Goal: Task Accomplishment & Management: Use online tool/utility

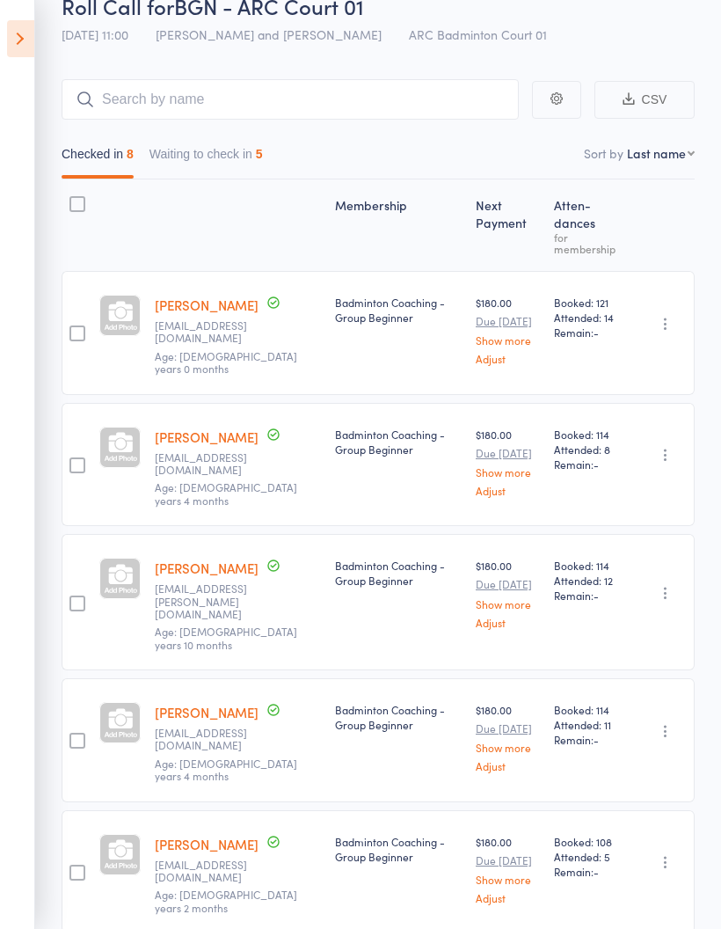
click at [242, 157] on button "Waiting to check in 5" at bounding box center [206, 158] width 113 height 40
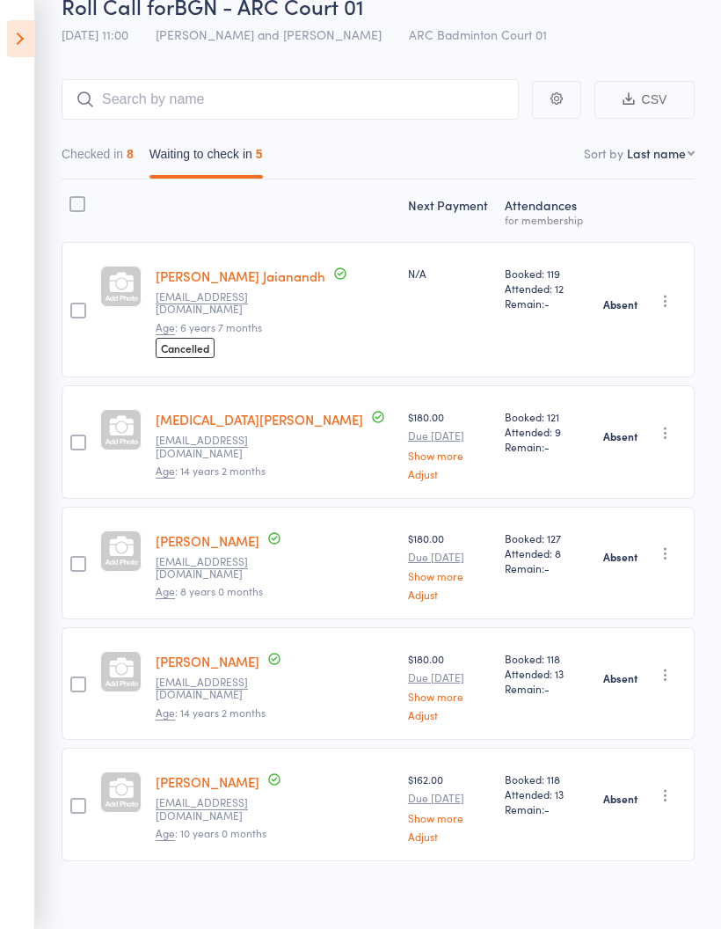
click at [678, 285] on div "Absent Check in Send message Add Note Add Task Add Flag Remove" at bounding box center [644, 309] width 102 height 135
click at [91, 166] on button "Checked in 8" at bounding box center [98, 158] width 72 height 40
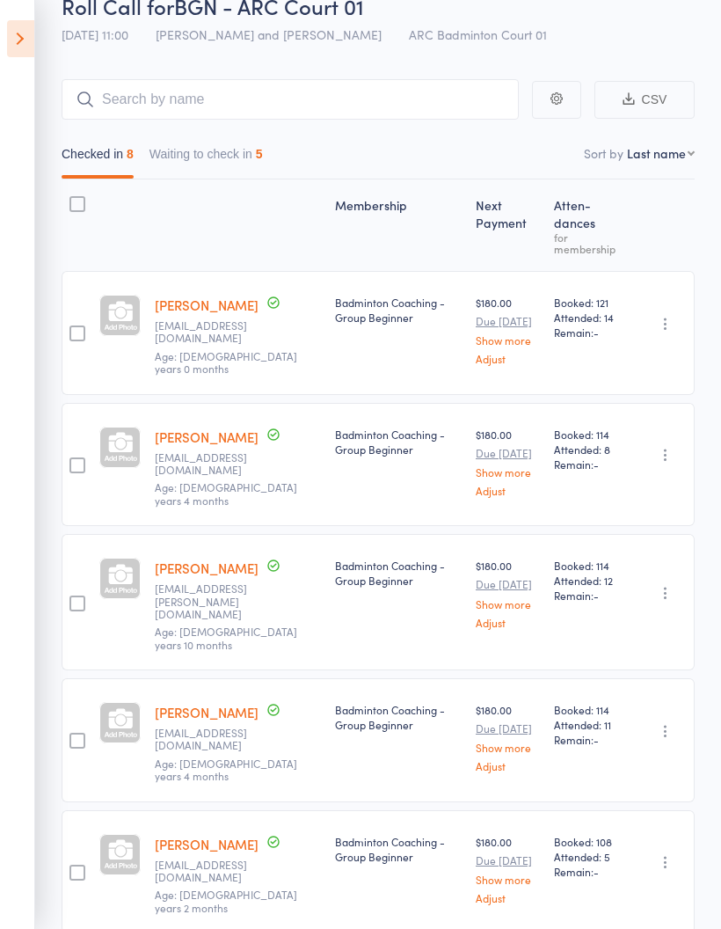
click at [10, 31] on icon at bounding box center [20, 38] width 27 height 37
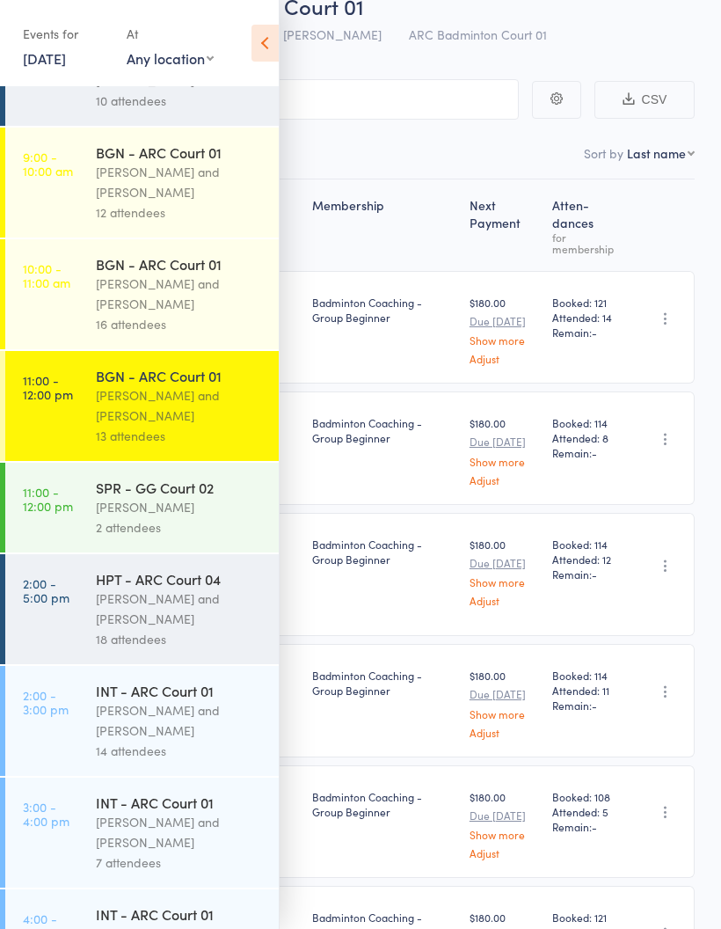
scroll to position [193, 0]
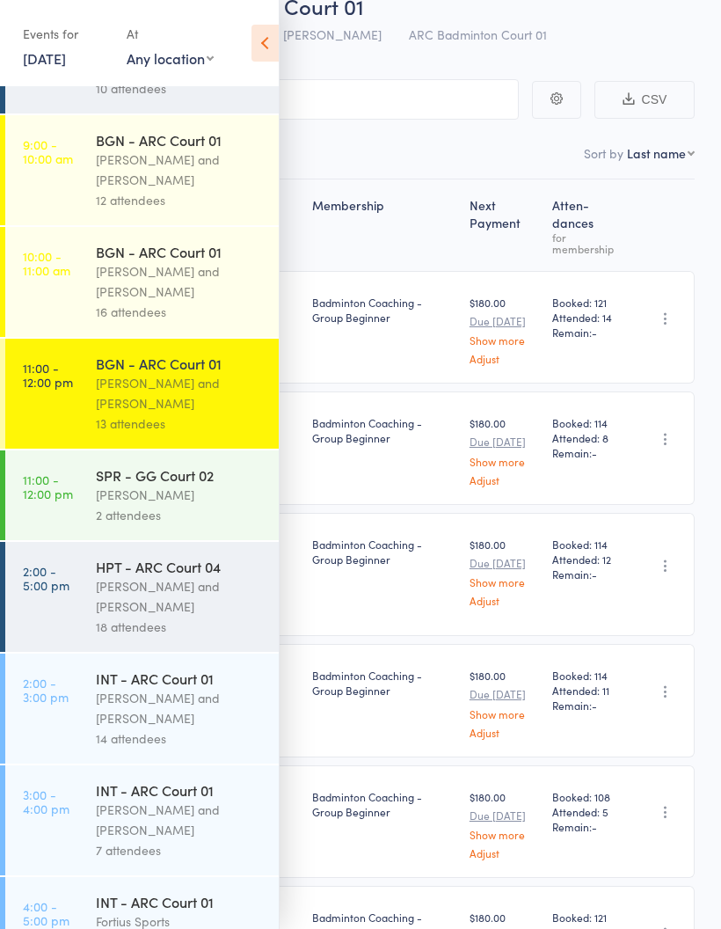
click at [217, 604] on div "Kathiravun Manivannan and Heymard Humblers" at bounding box center [180, 596] width 168 height 40
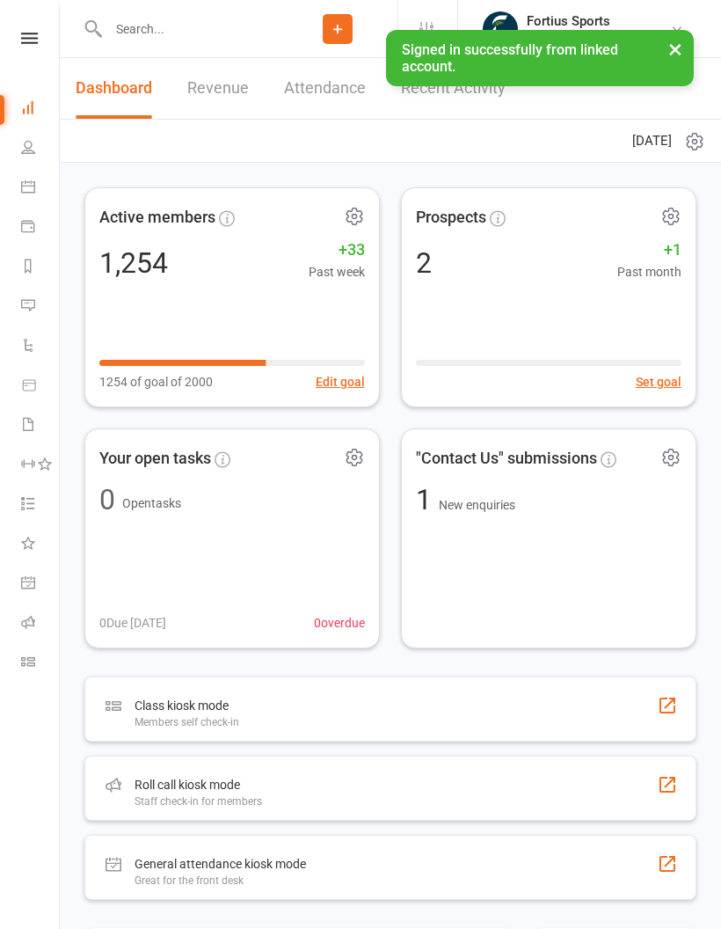
click at [33, 611] on link "Roll call" at bounding box center [41, 624] width 40 height 40
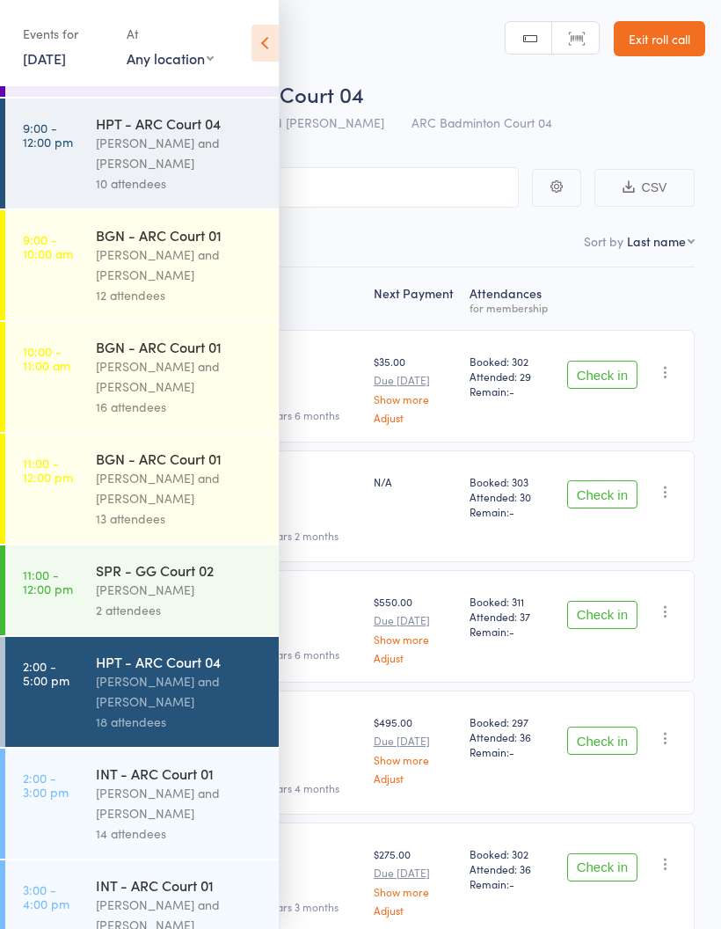
scroll to position [109, 0]
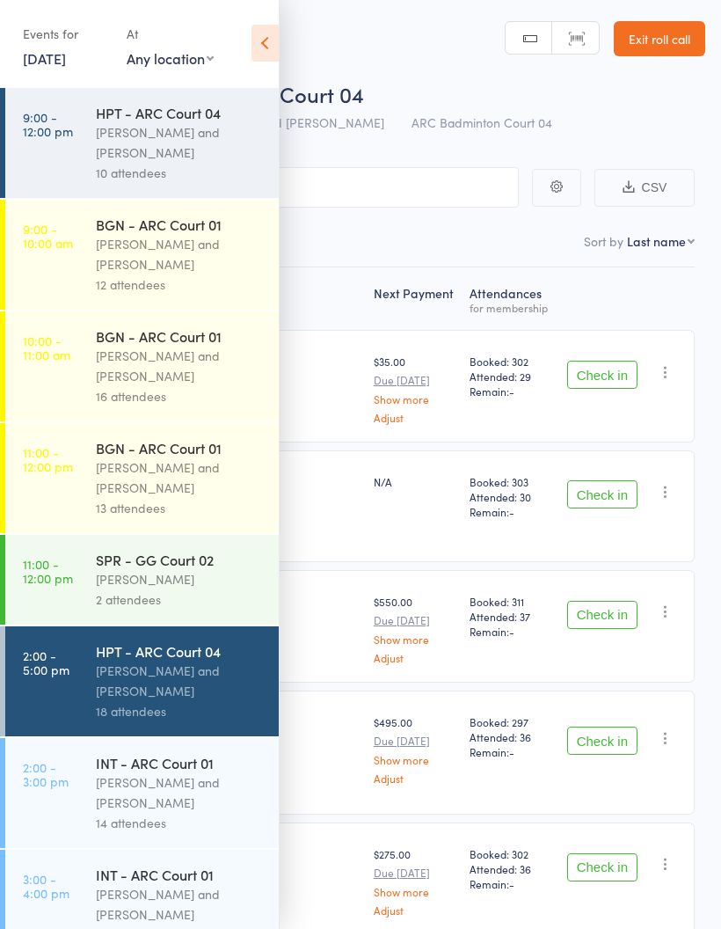
click at [252, 53] on icon at bounding box center [265, 43] width 27 height 37
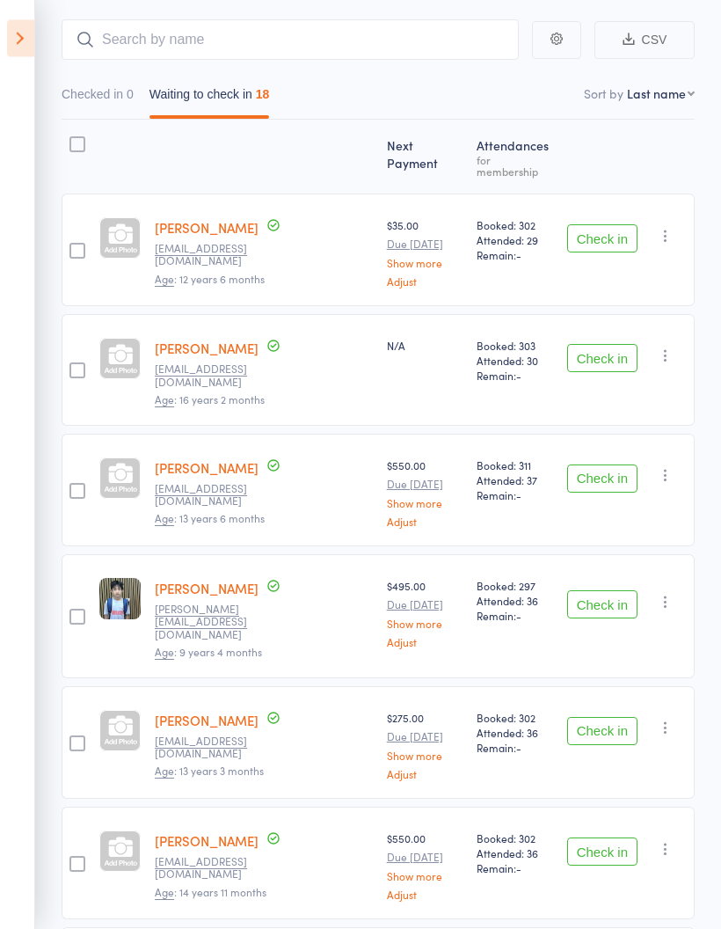
scroll to position [148, 0]
click at [615, 464] on button "Check in" at bounding box center [602, 478] width 70 height 28
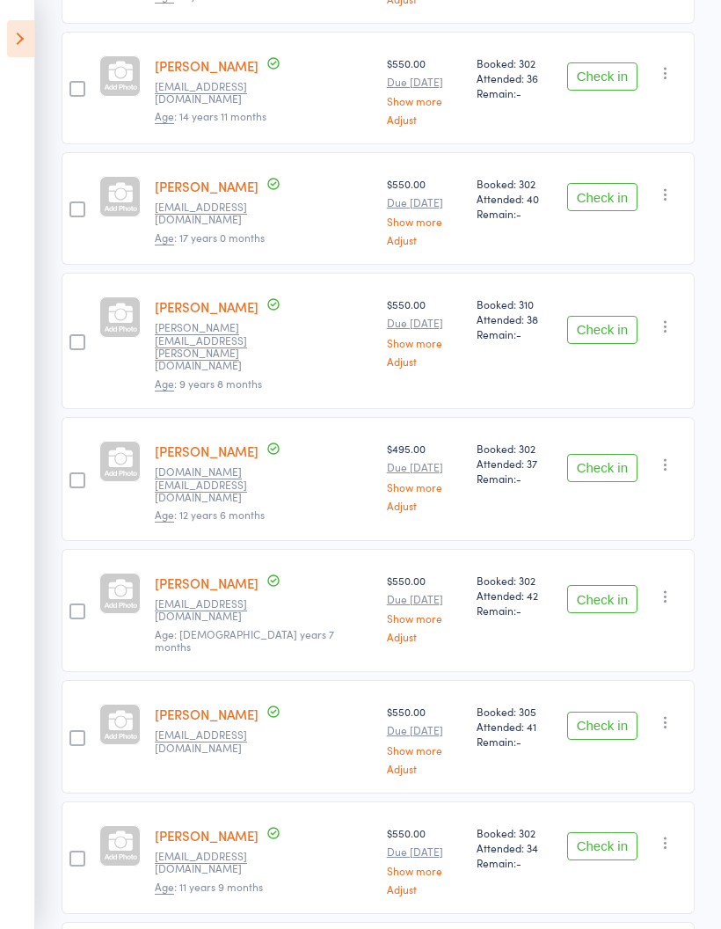
click at [616, 585] on button "Check in" at bounding box center [602, 599] width 70 height 28
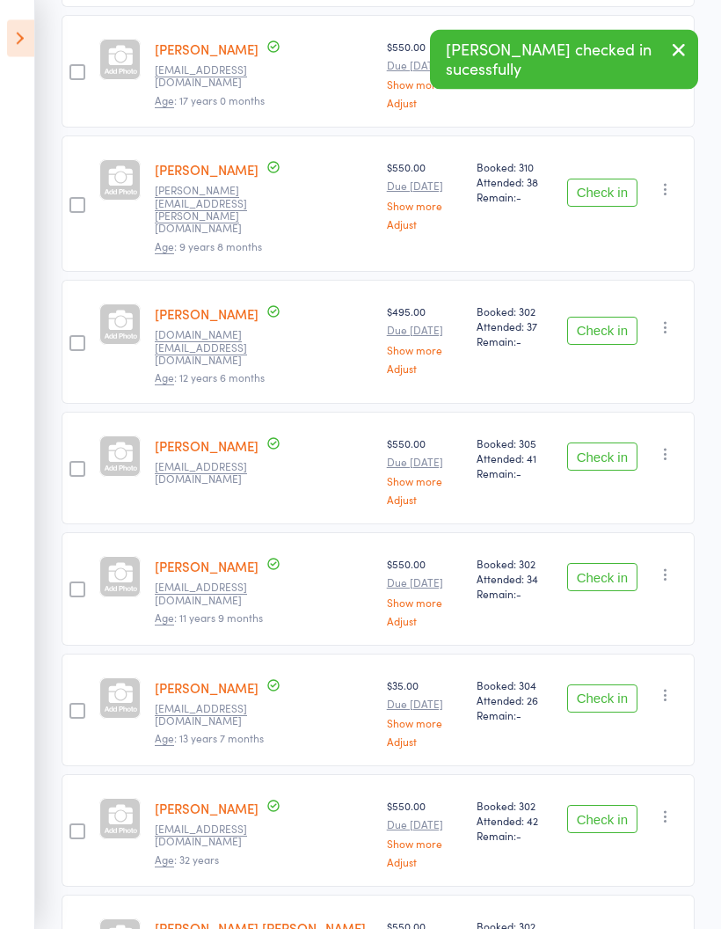
scroll to position [953, 0]
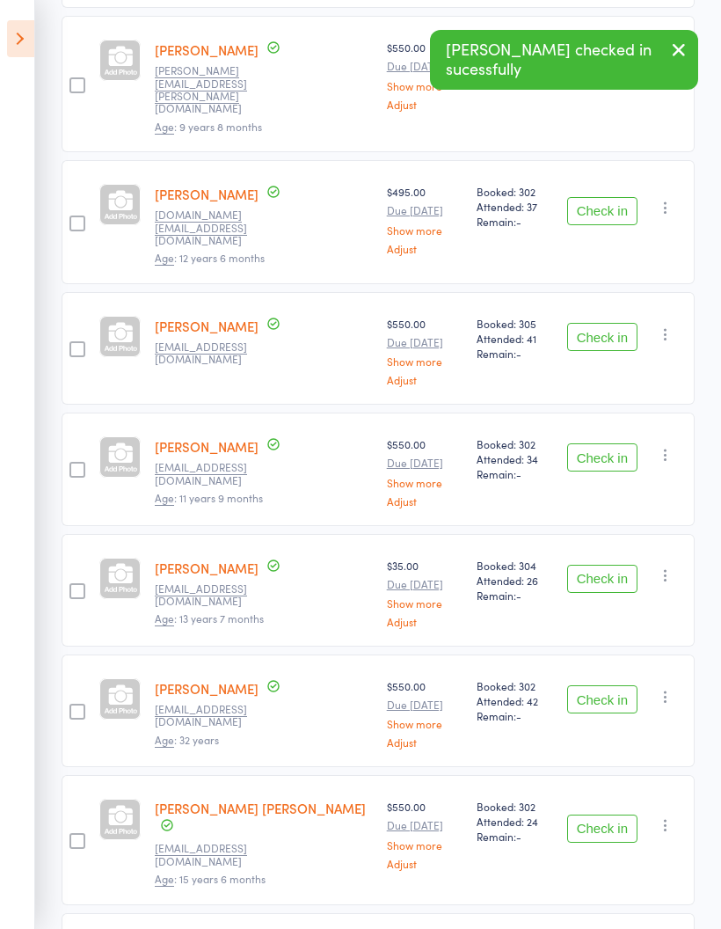
click at [604, 685] on button "Check in" at bounding box center [602, 699] width 70 height 28
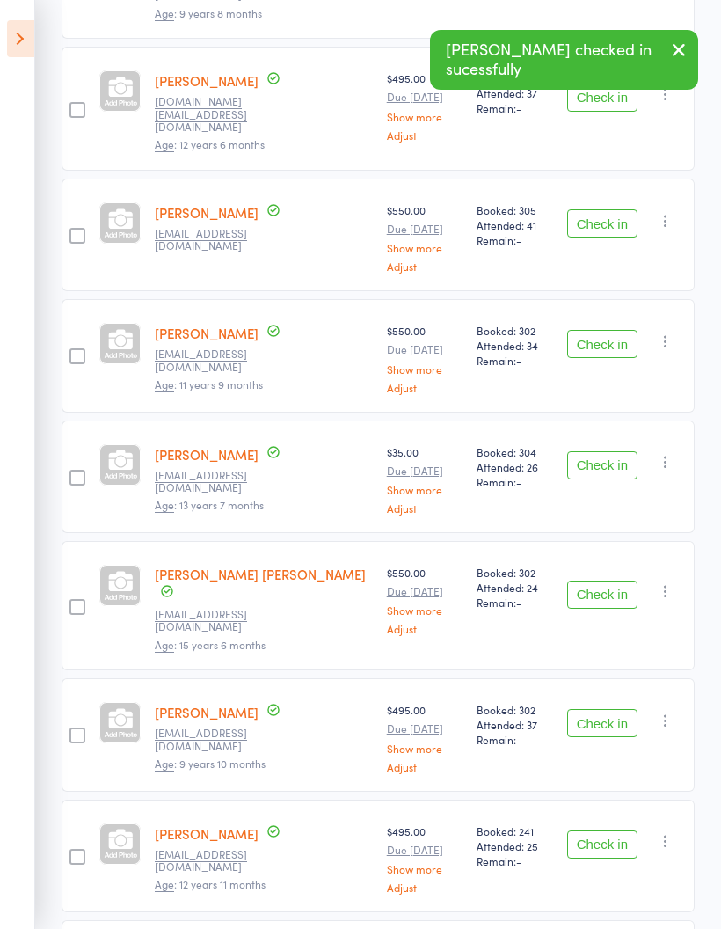
scroll to position [1197, 0]
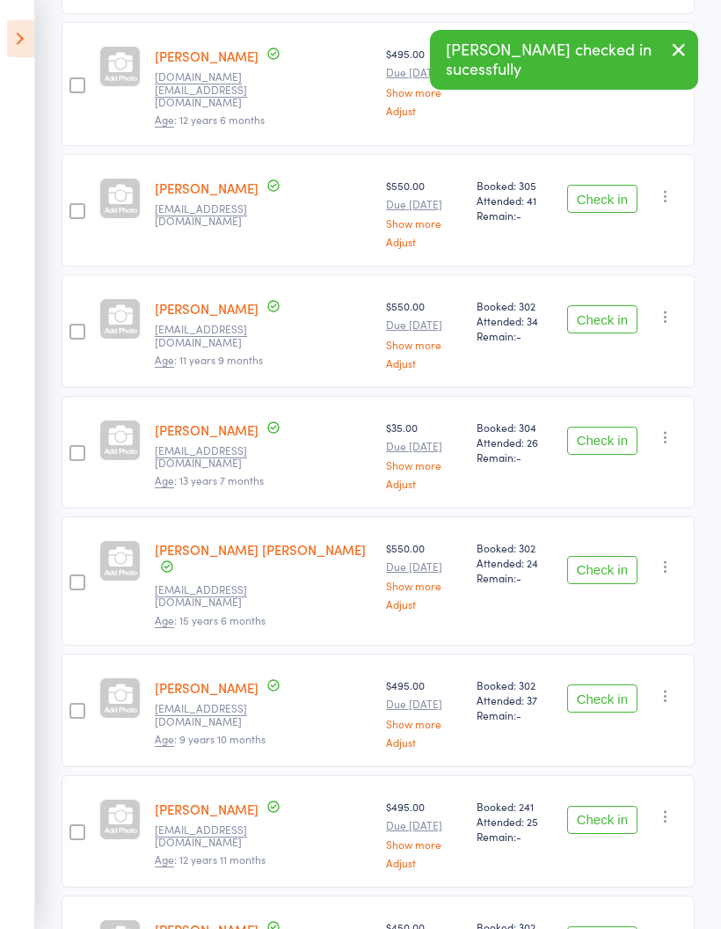
click at [601, 806] on button "Check in" at bounding box center [602, 820] width 70 height 28
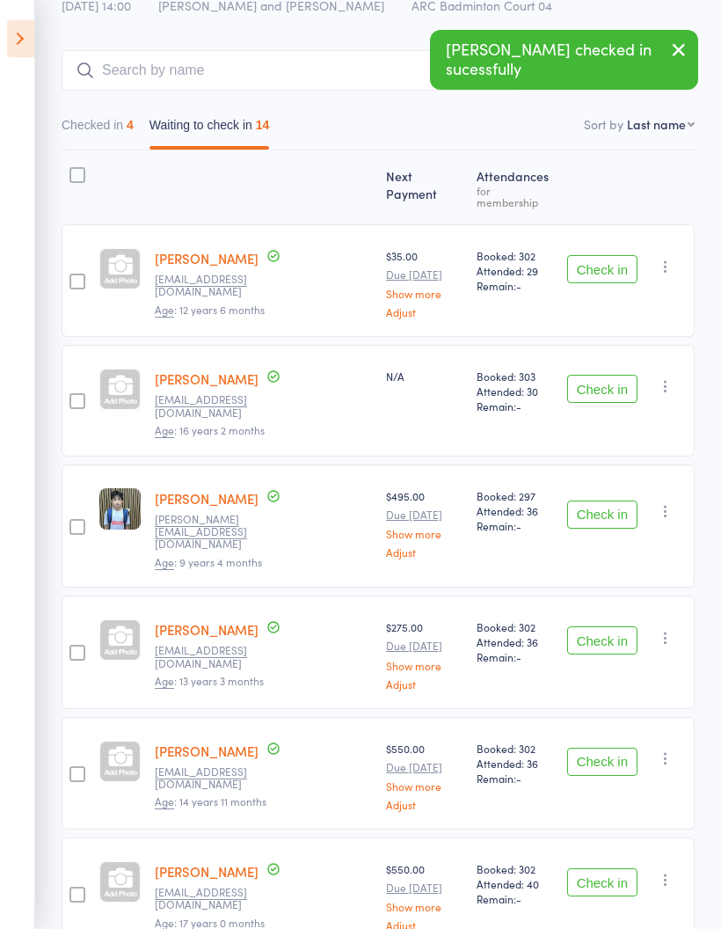
scroll to position [0, 0]
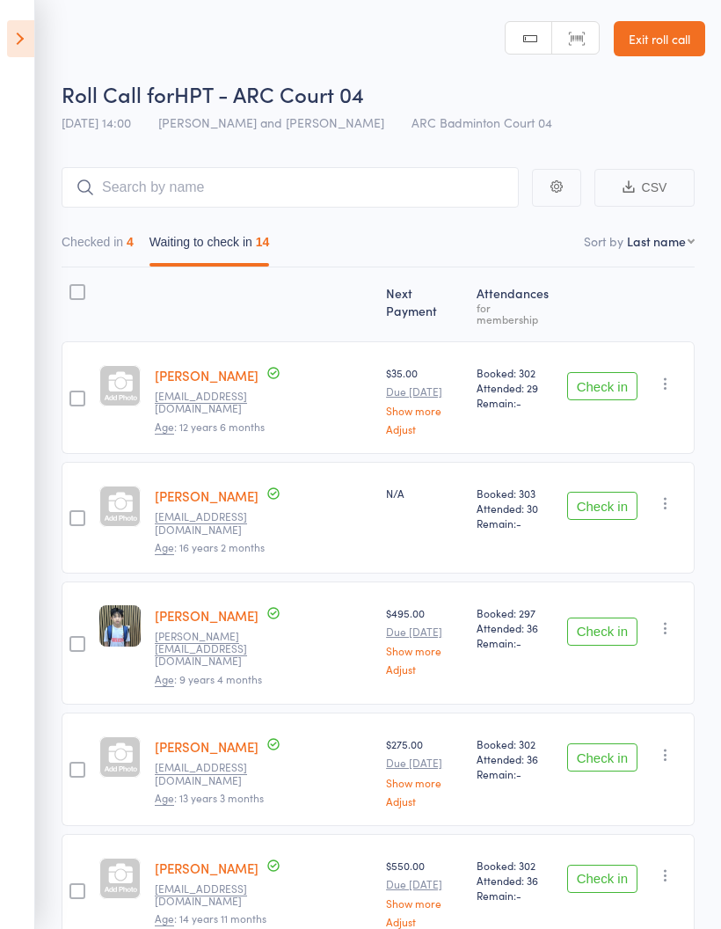
click at [15, 26] on icon at bounding box center [20, 38] width 27 height 37
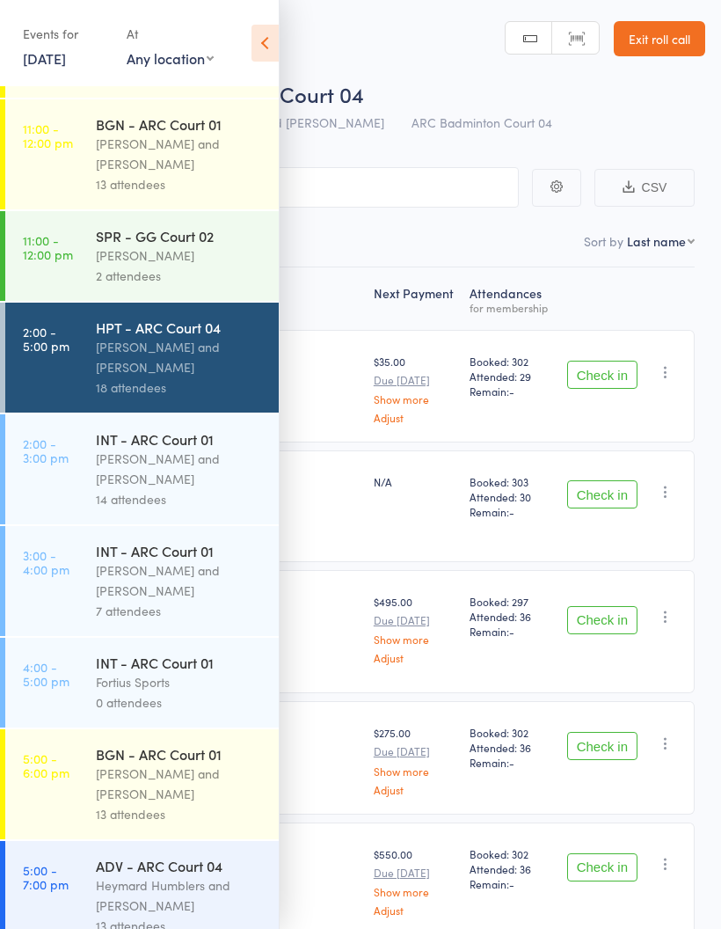
scroll to position [449, 0]
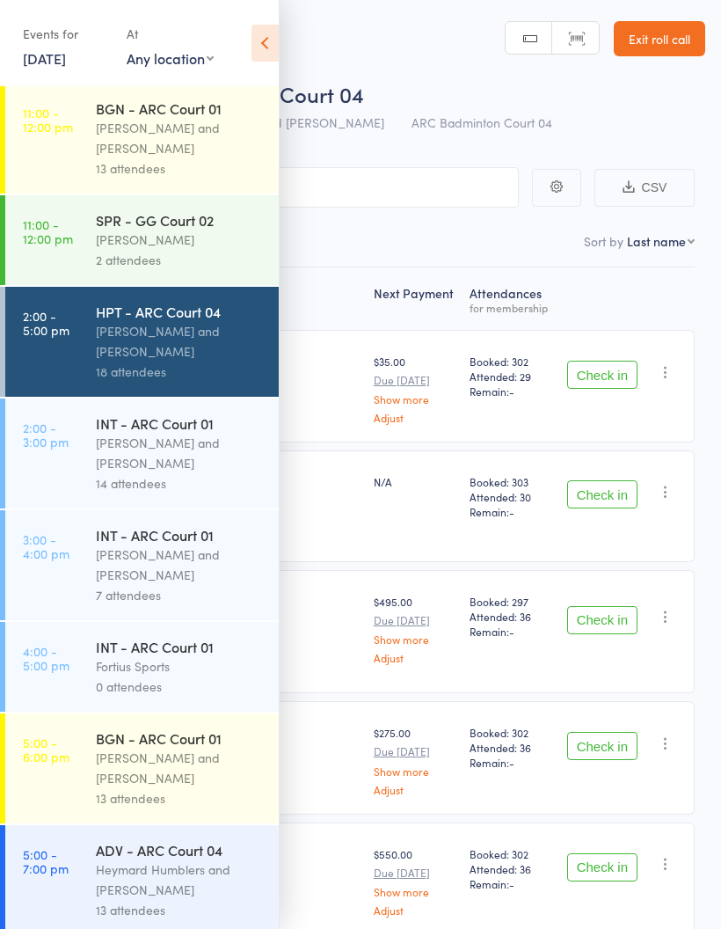
click at [192, 465] on div "[PERSON_NAME] and [PERSON_NAME]" at bounding box center [180, 453] width 168 height 40
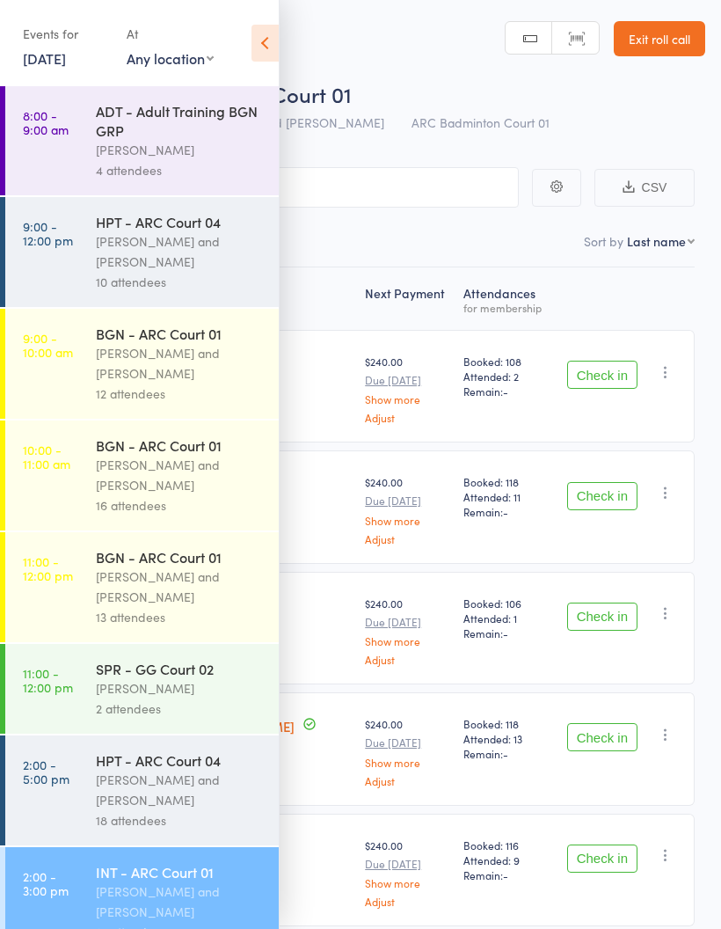
click at [263, 37] on icon at bounding box center [265, 43] width 27 height 37
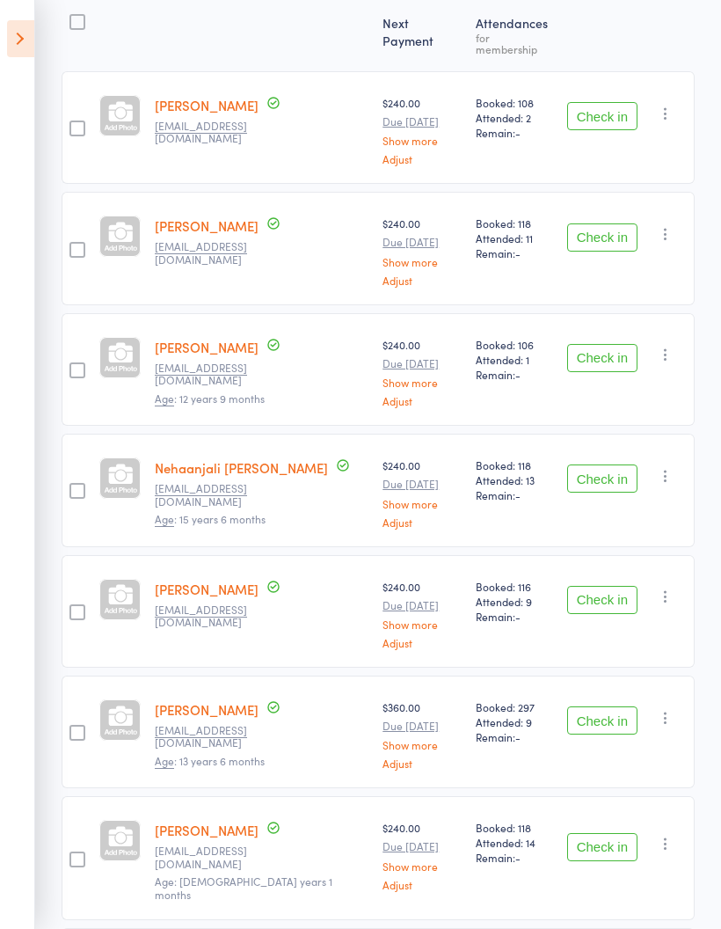
scroll to position [276, 0]
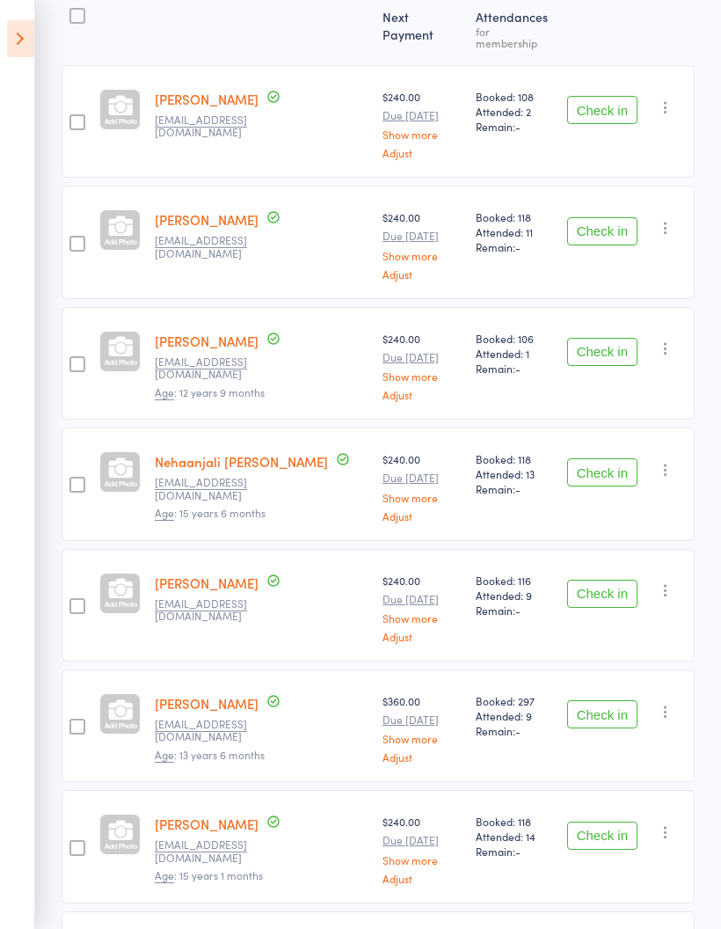
click at [614, 338] on button "Check in" at bounding box center [602, 352] width 70 height 28
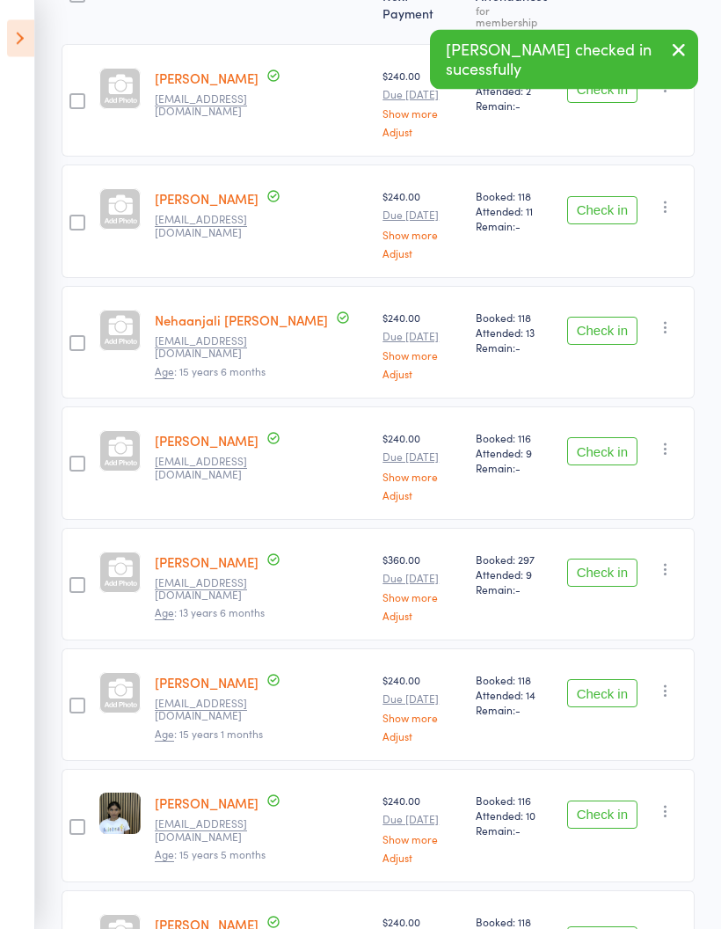
scroll to position [325, 0]
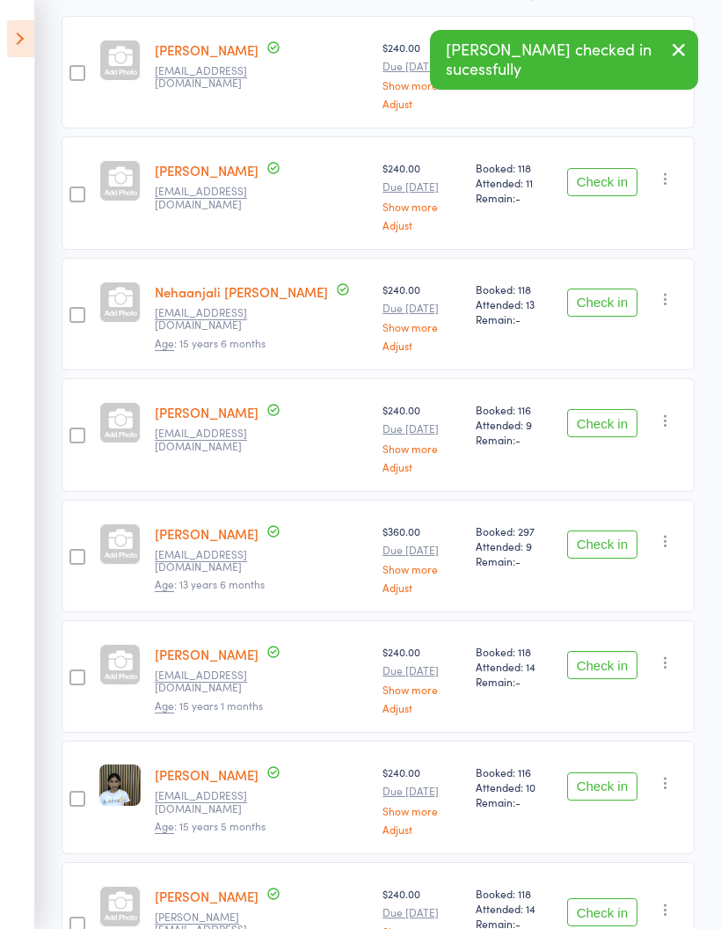
click at [613, 288] on button "Check in" at bounding box center [602, 302] width 70 height 28
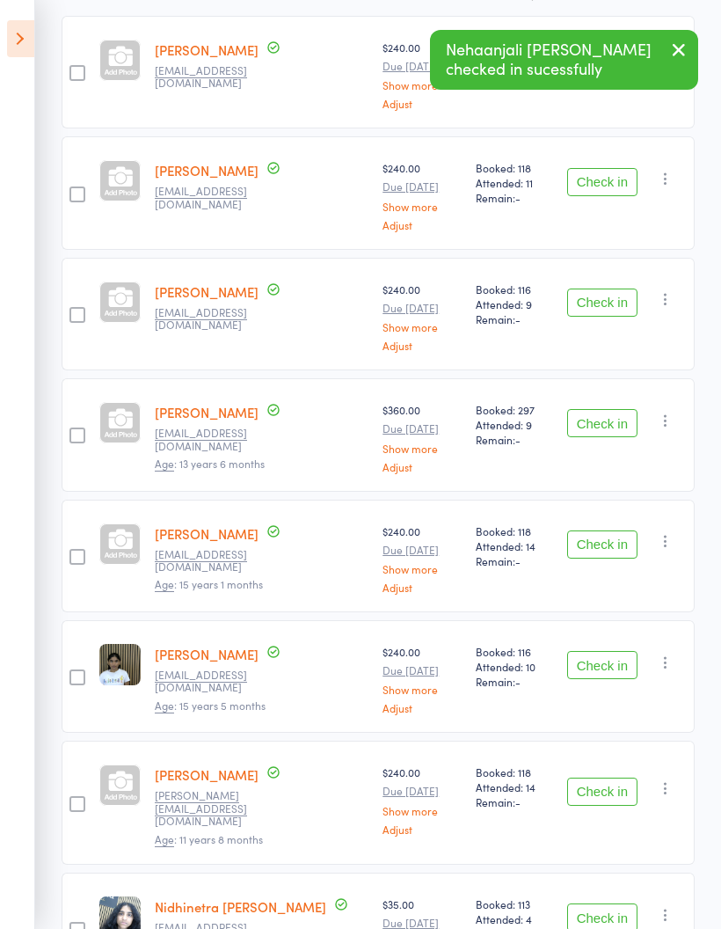
click at [609, 288] on button "Check in" at bounding box center [602, 302] width 70 height 28
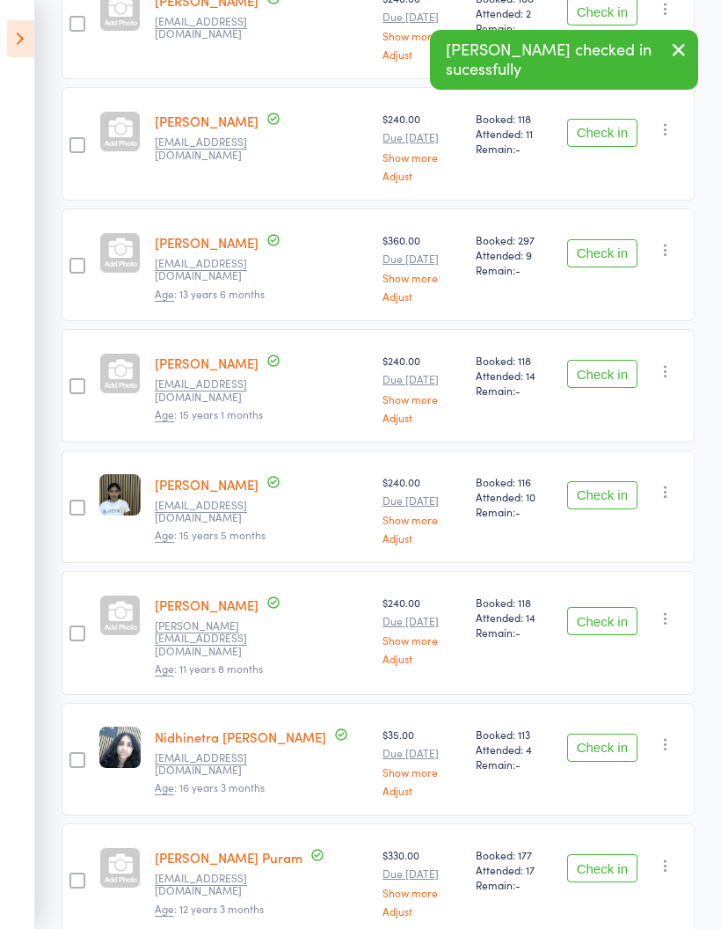
scroll to position [376, 0]
click at [609, 359] on button "Check in" at bounding box center [602, 373] width 70 height 28
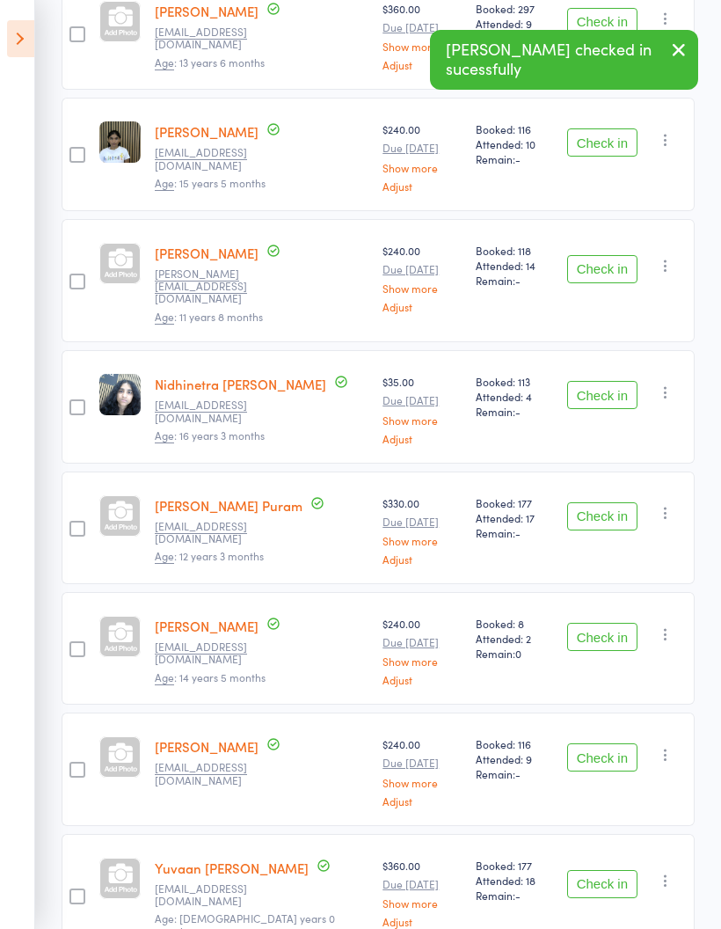
click at [615, 502] on button "Check in" at bounding box center [602, 516] width 70 height 28
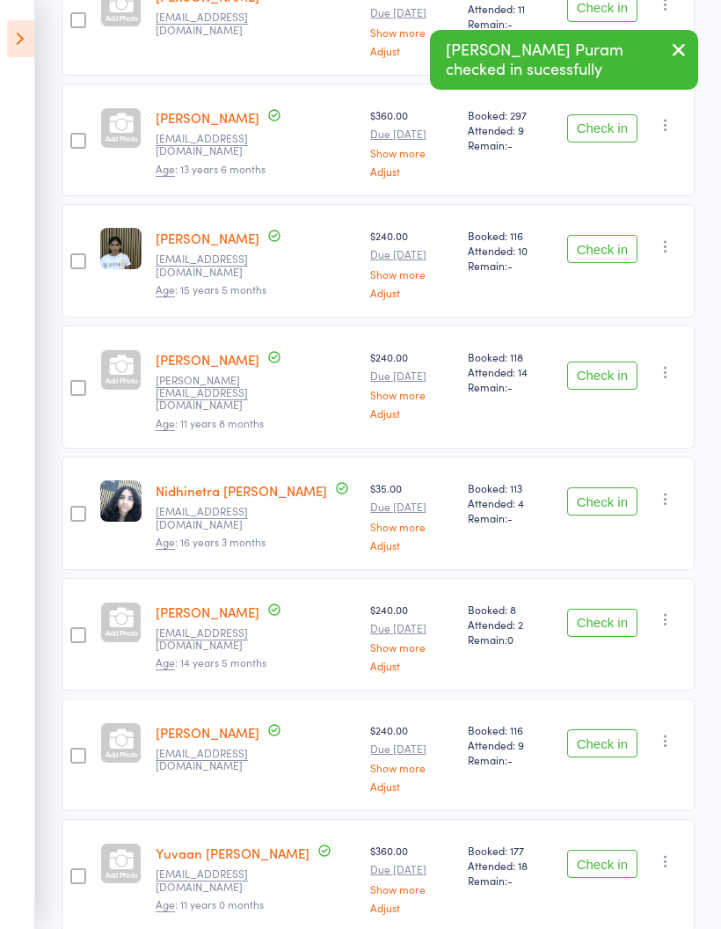
scroll to position [558, 0]
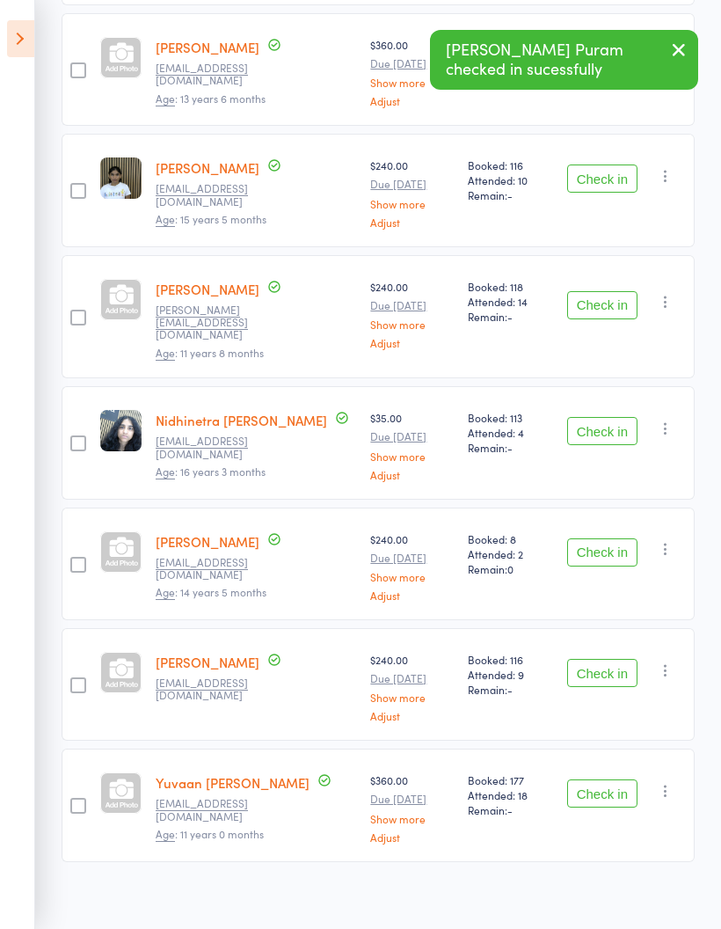
click at [598, 661] on button "Check in" at bounding box center [602, 673] width 70 height 28
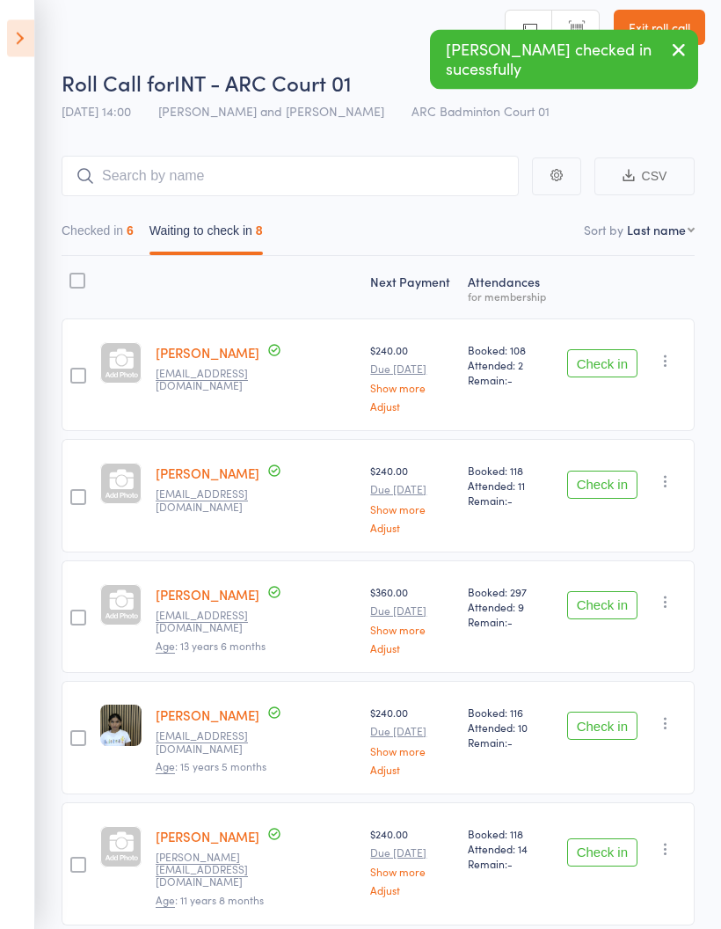
scroll to position [0, 0]
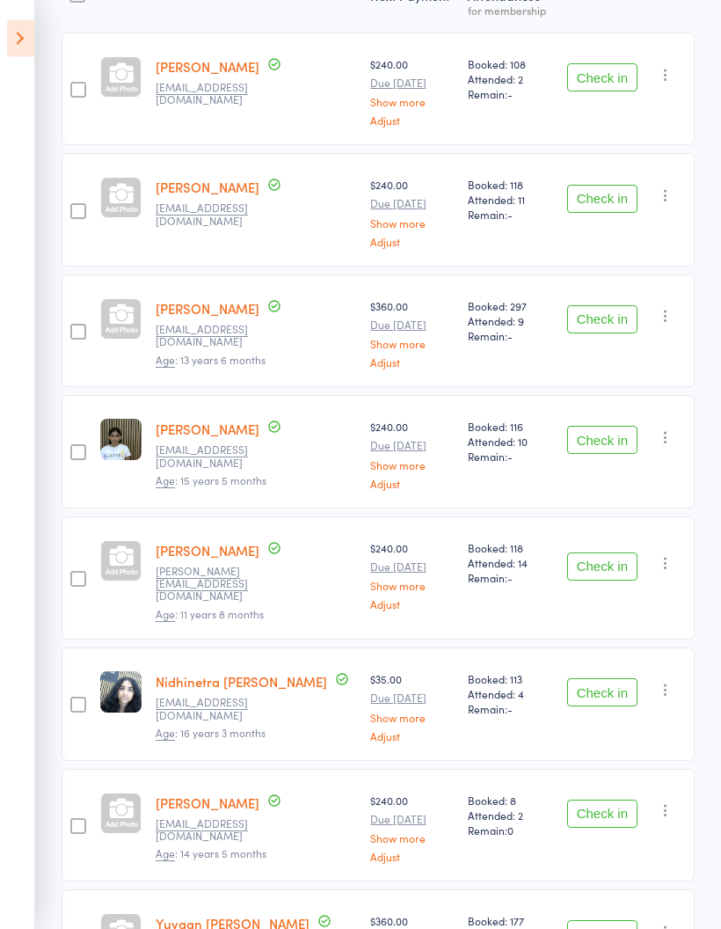
click at [607, 556] on button "Check in" at bounding box center [602, 567] width 70 height 28
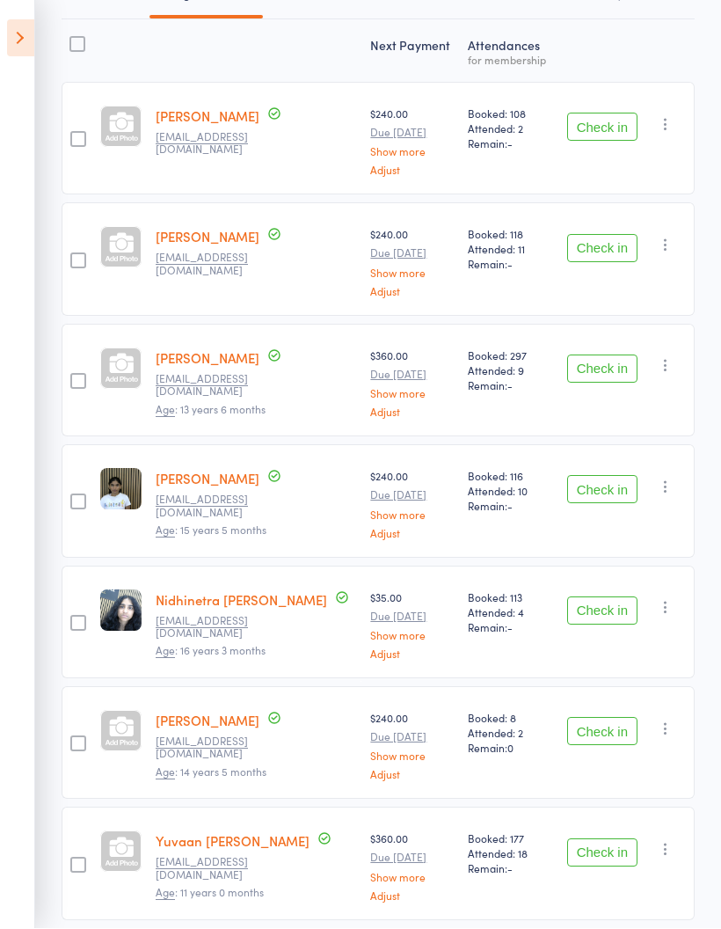
scroll to position [317, 0]
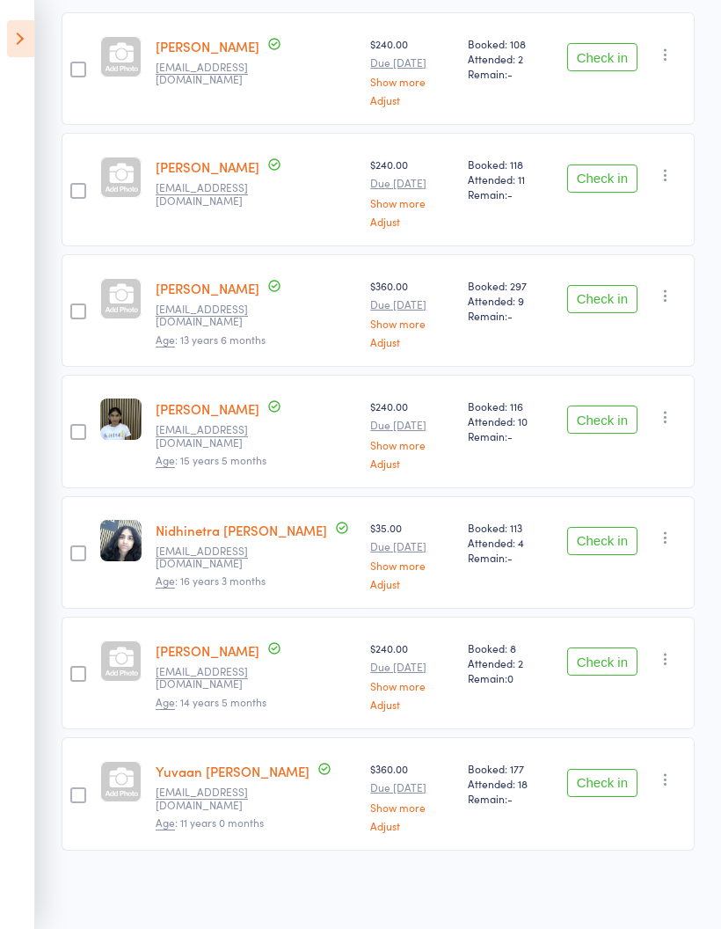
click at [600, 652] on button "Check in" at bounding box center [602, 661] width 70 height 28
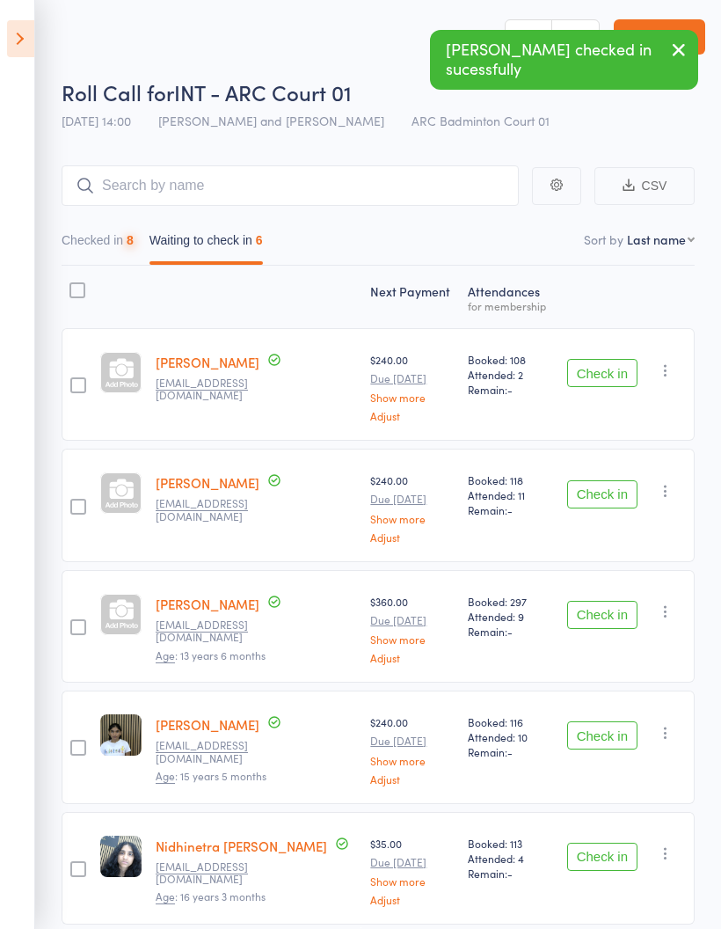
scroll to position [0, 0]
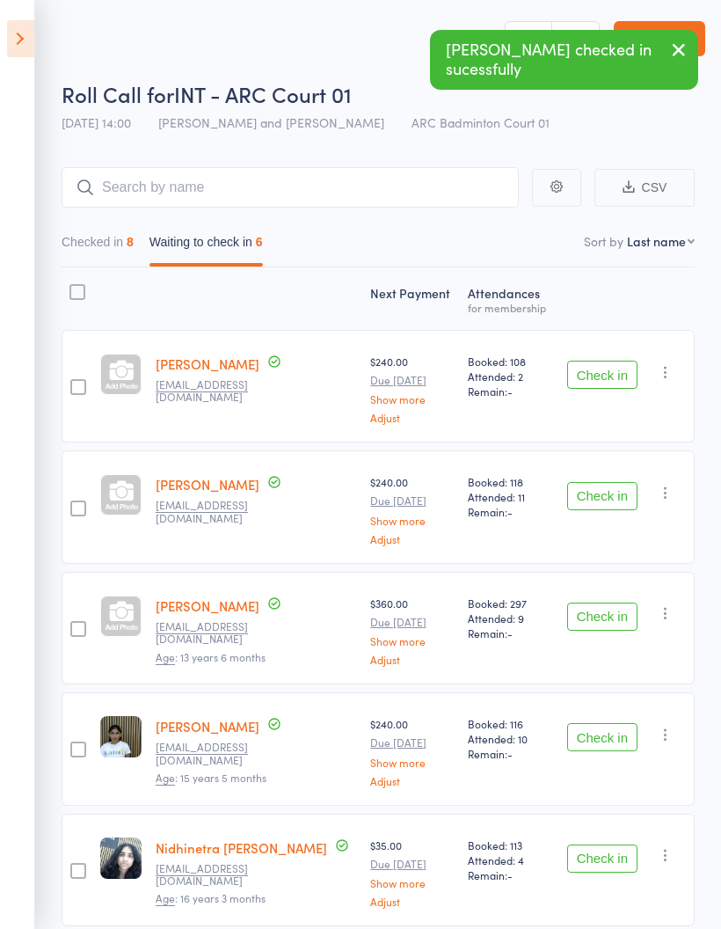
click at [125, 251] on button "Checked in 8" at bounding box center [98, 246] width 72 height 40
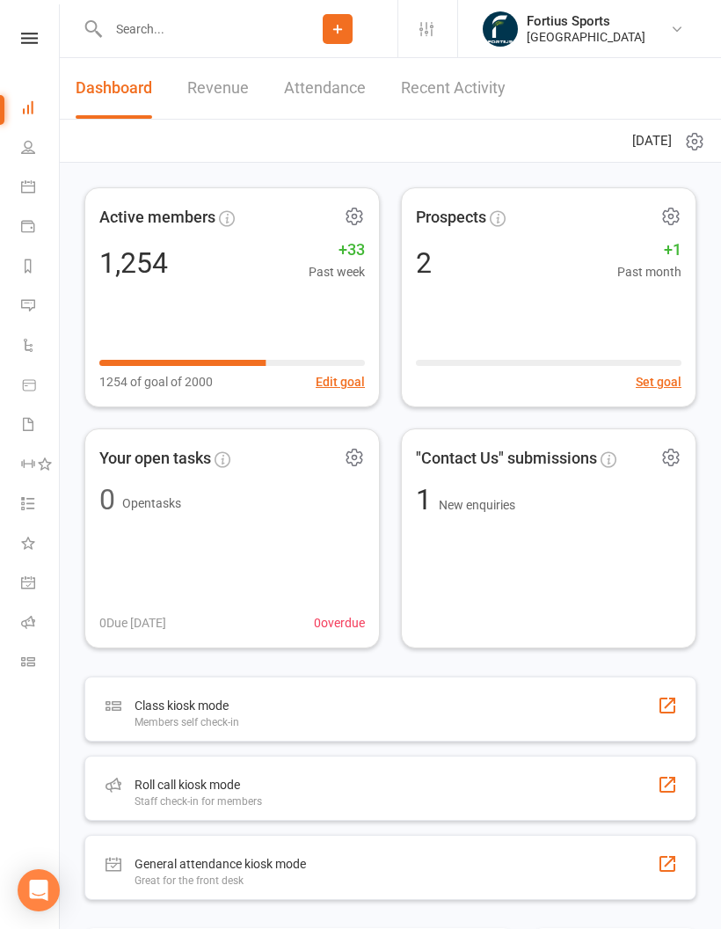
click at [160, 31] on input "text" at bounding box center [190, 29] width 175 height 25
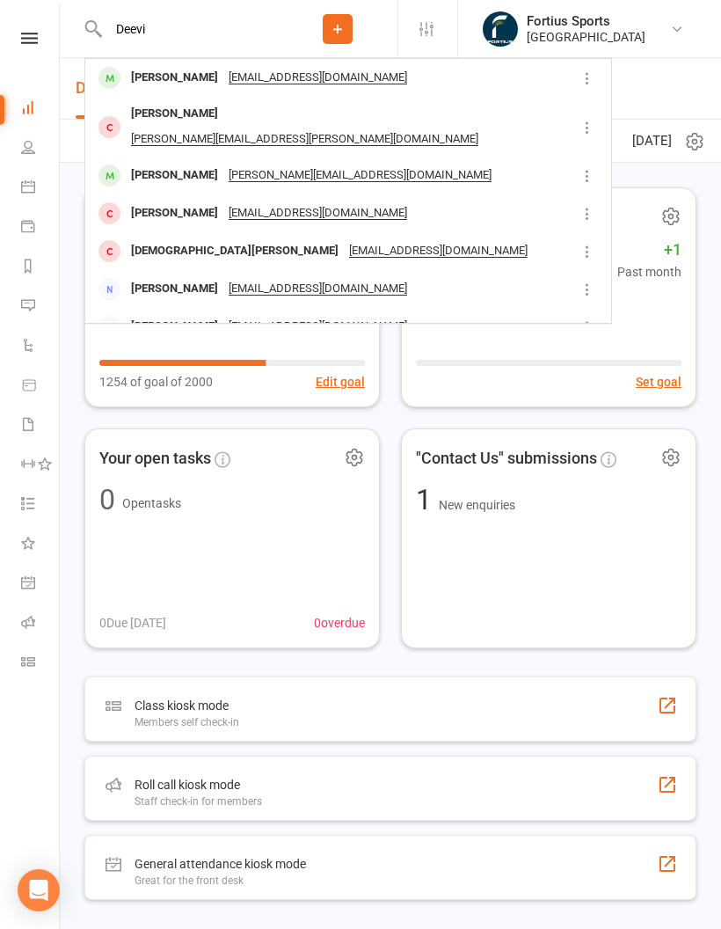
type input "Deevi"
click at [180, 84] on div "Deevisha Biyani" at bounding box center [175, 78] width 98 height 26
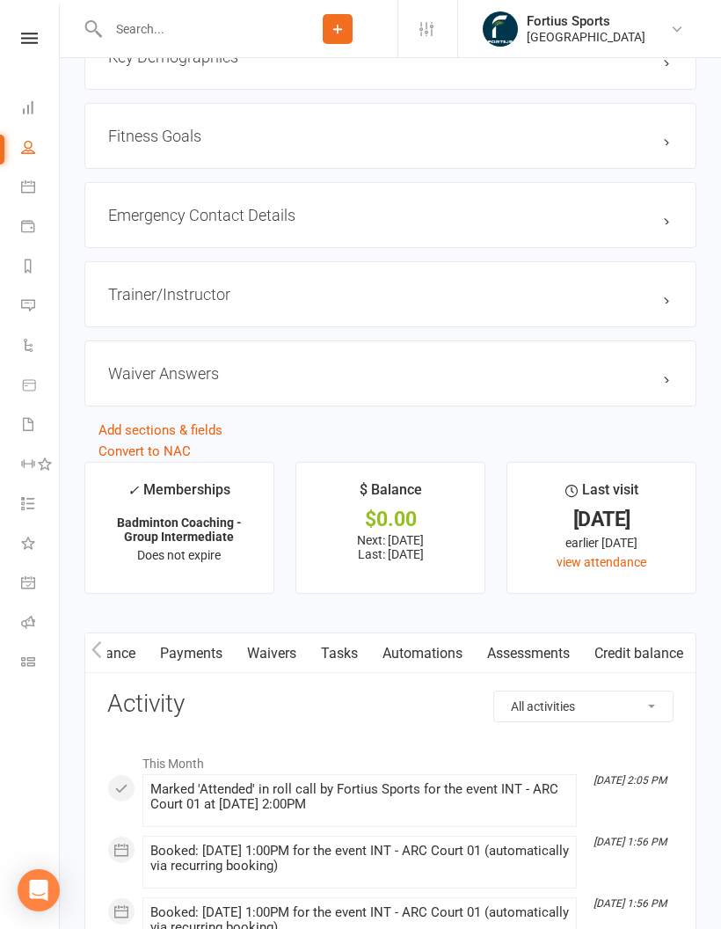
scroll to position [0, 244]
click at [523, 662] on link "Assessments" at bounding box center [528, 653] width 107 height 40
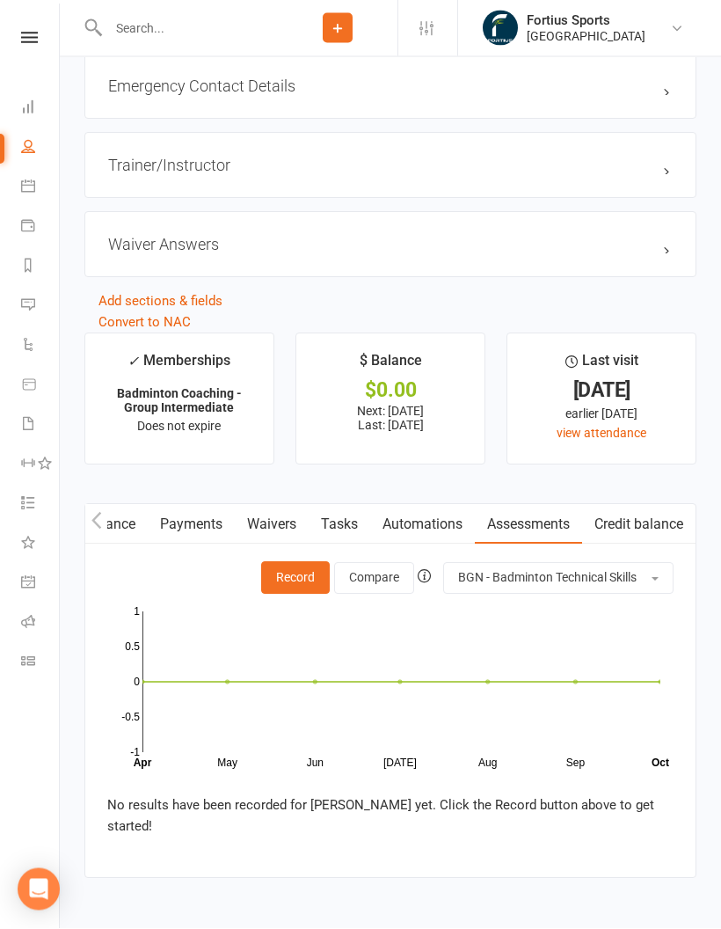
scroll to position [1915, 0]
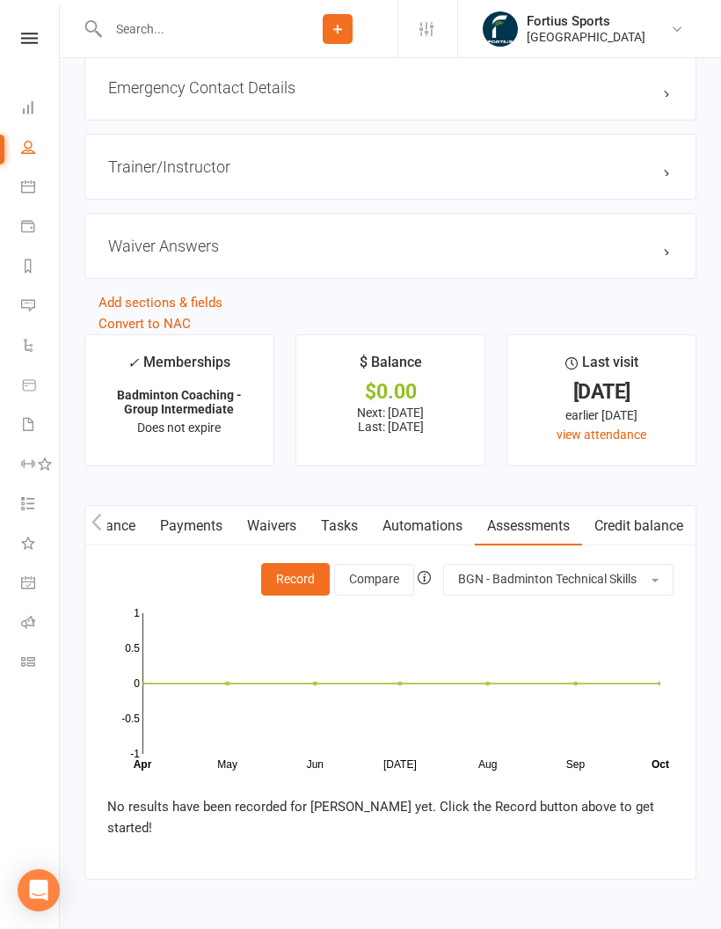
click at [279, 590] on button "Record" at bounding box center [295, 579] width 69 height 32
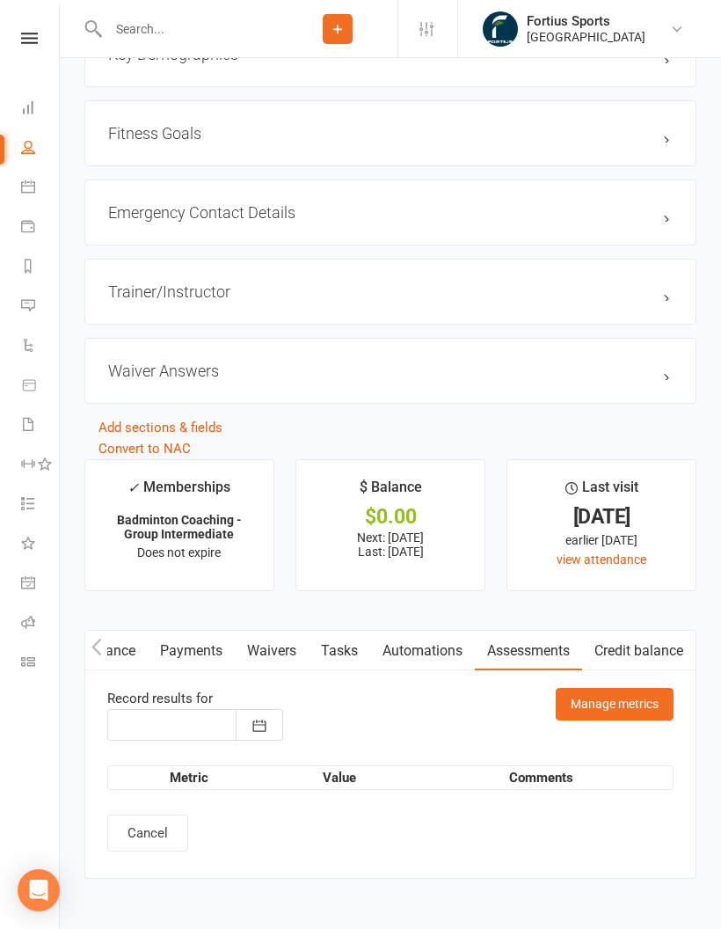
type input "11 Oct 2025"
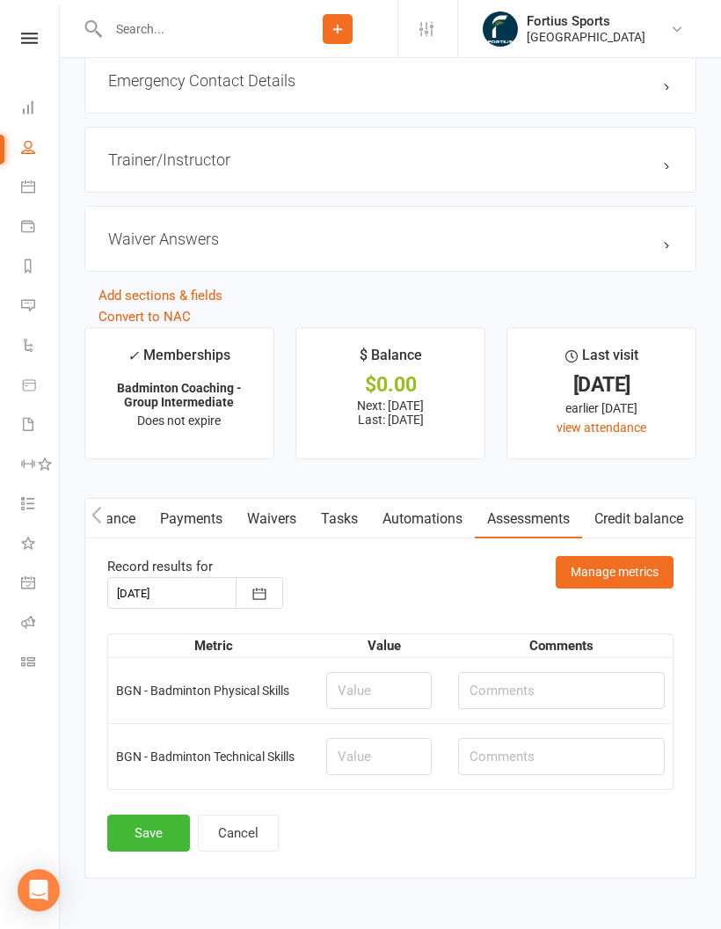
scroll to position [0, 0]
click at [33, 616] on icon at bounding box center [28, 622] width 14 height 14
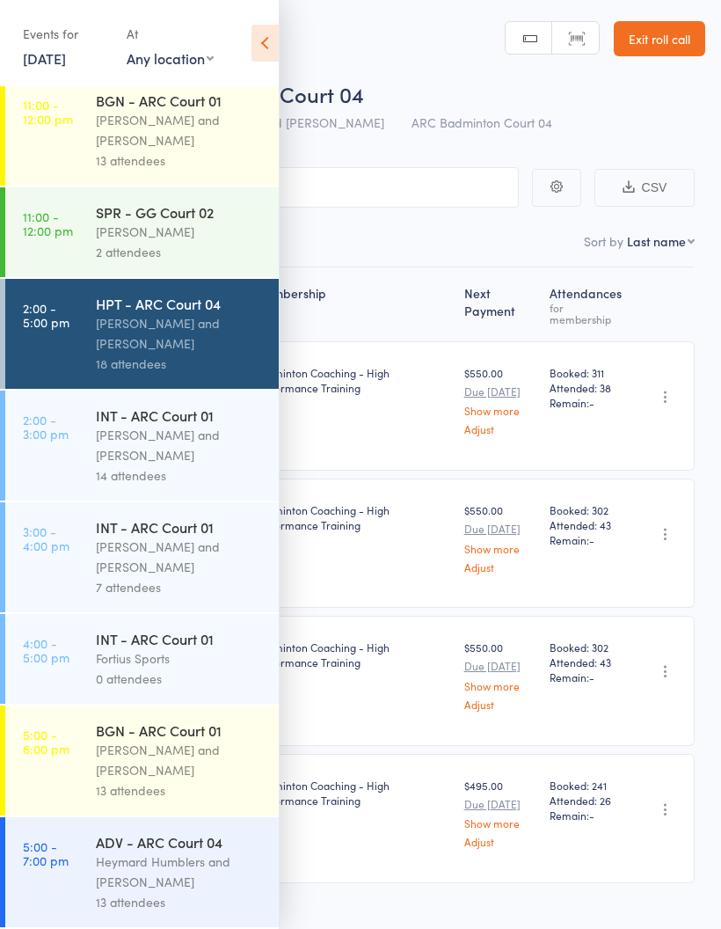
scroll to position [479, 0]
click at [261, 44] on icon at bounding box center [265, 43] width 27 height 37
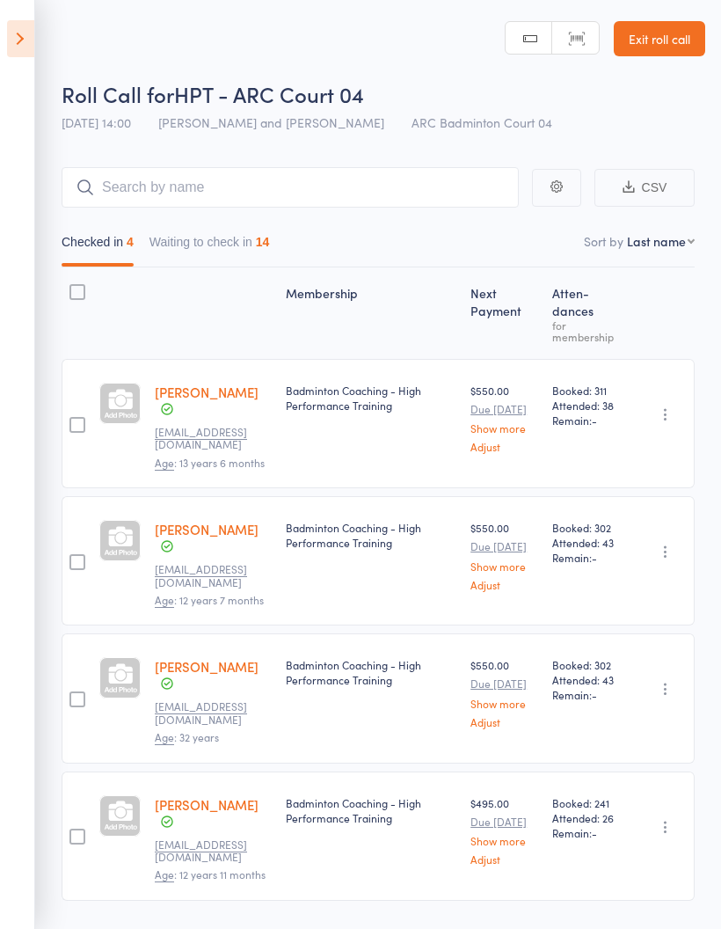
click at [11, 33] on icon at bounding box center [20, 38] width 27 height 37
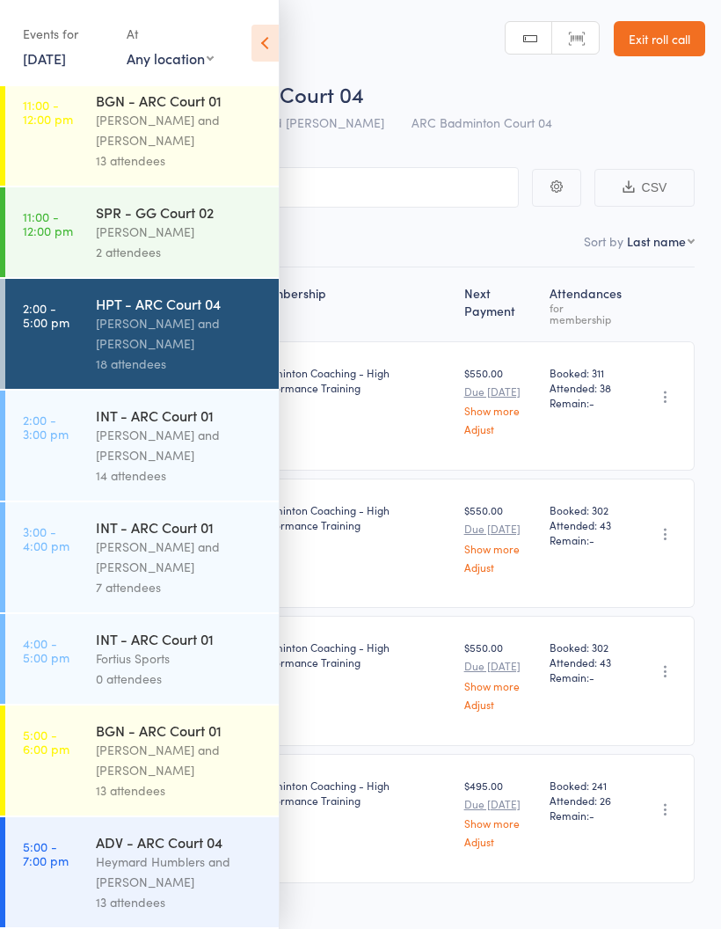
scroll to position [12, 0]
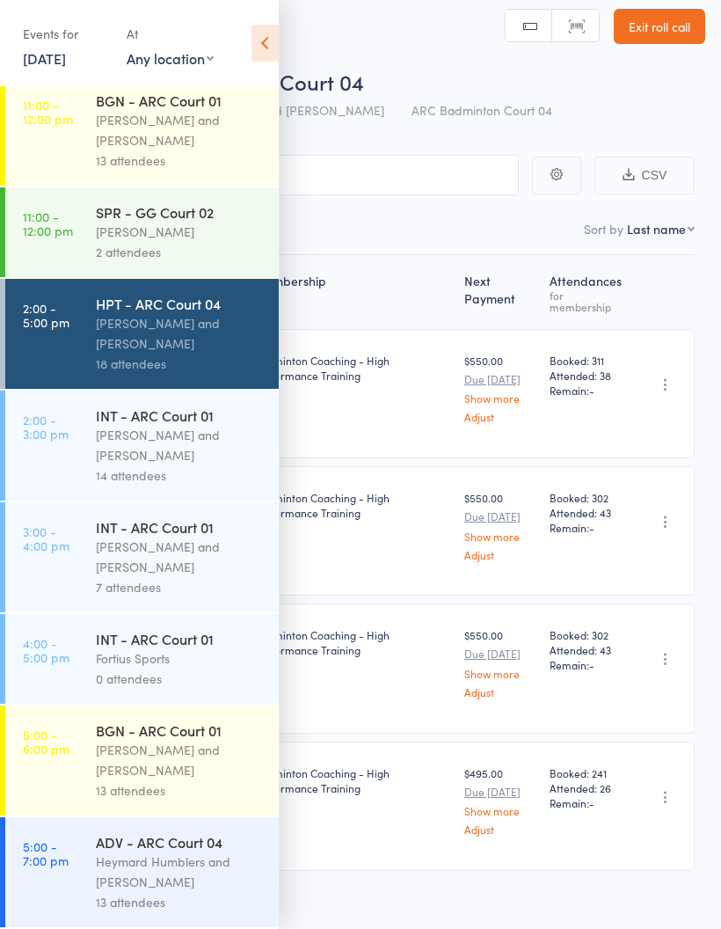
click at [171, 425] on div "[PERSON_NAME] and [PERSON_NAME]" at bounding box center [180, 445] width 168 height 40
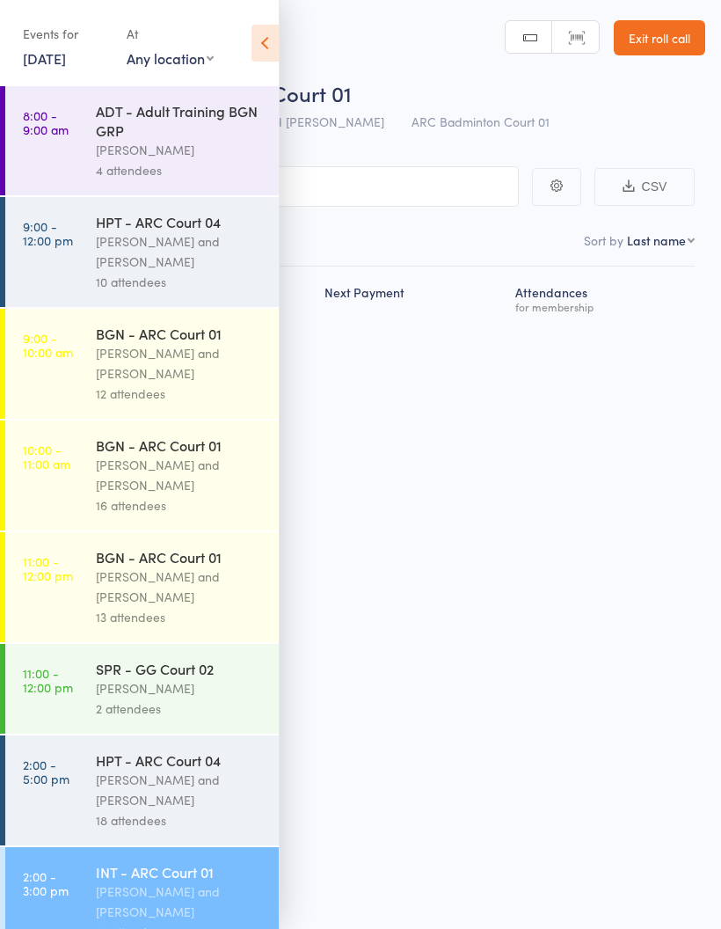
click at [191, 436] on div "BGN - ARC Court 01 Antonio Emanuel and Vinh Nguyen 16 attendees" at bounding box center [187, 475] width 183 height 110
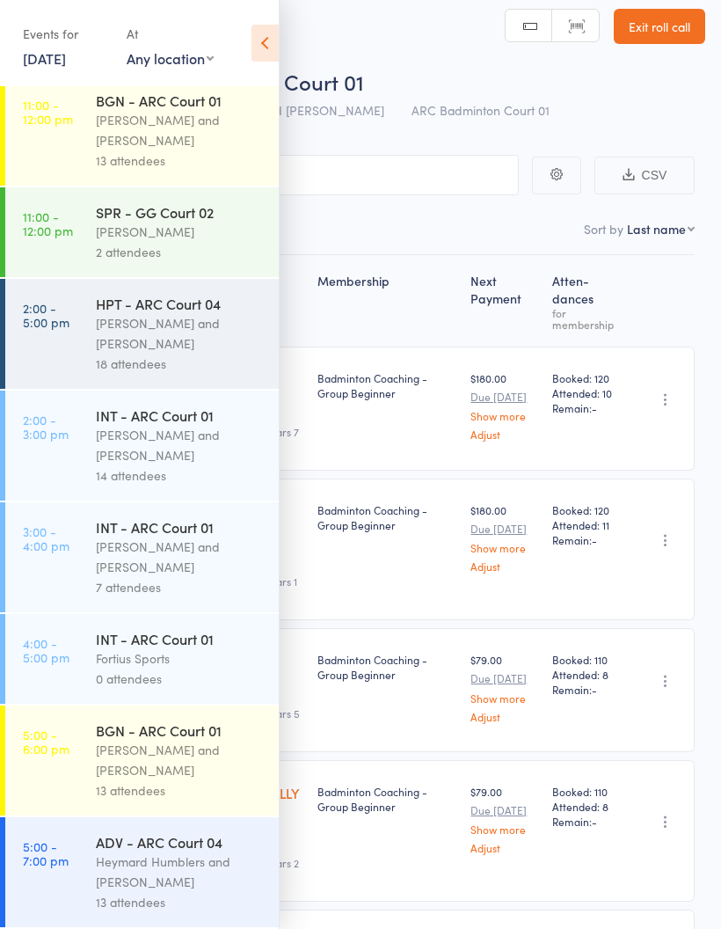
scroll to position [479, 0]
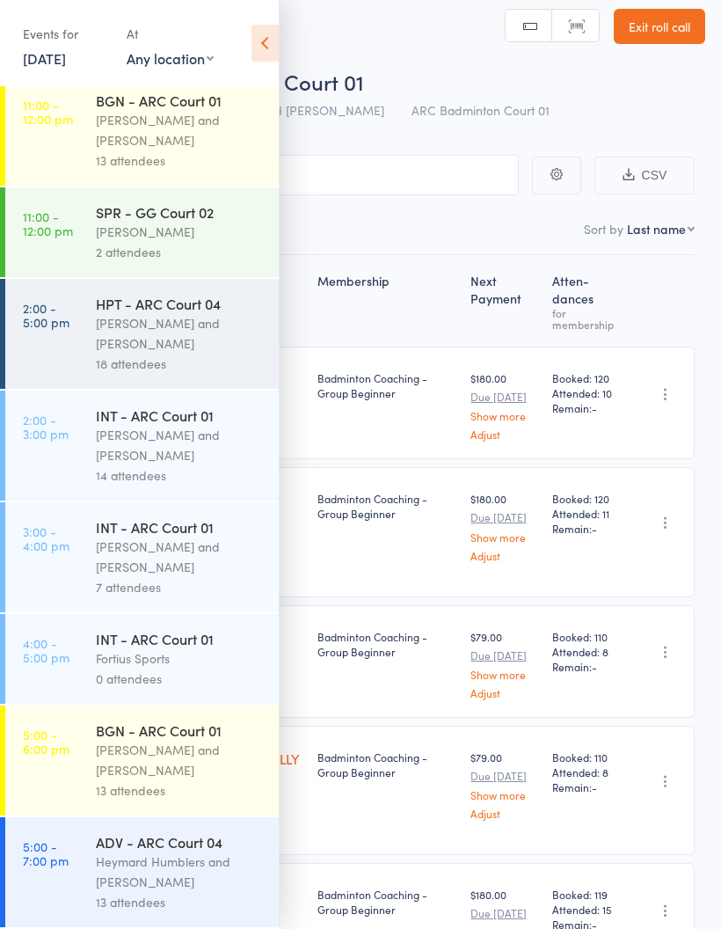
click at [266, 40] on icon at bounding box center [265, 43] width 27 height 37
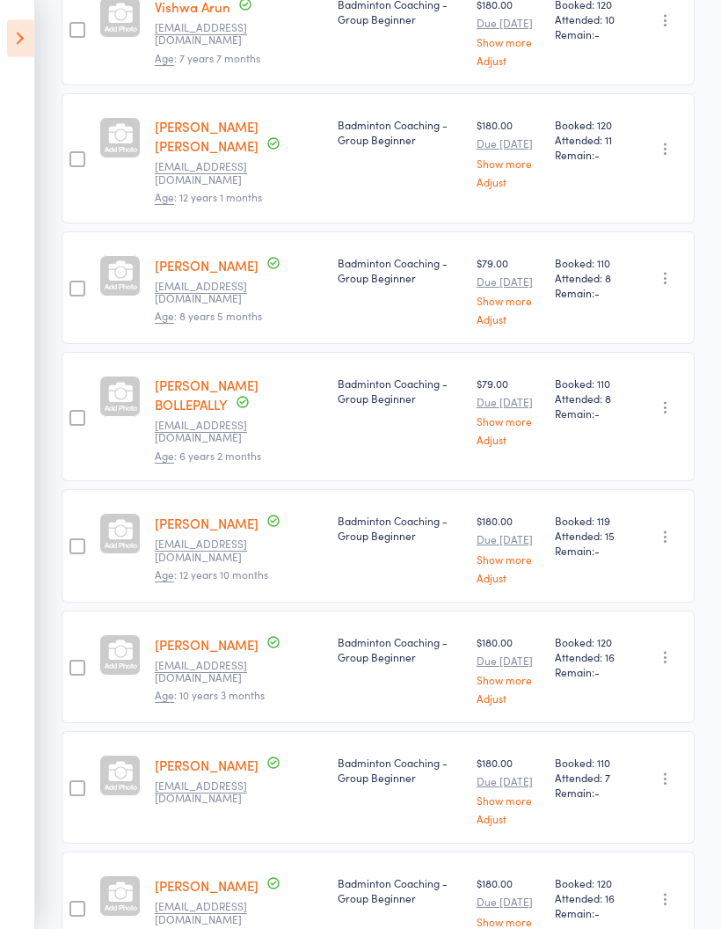
scroll to position [0, 0]
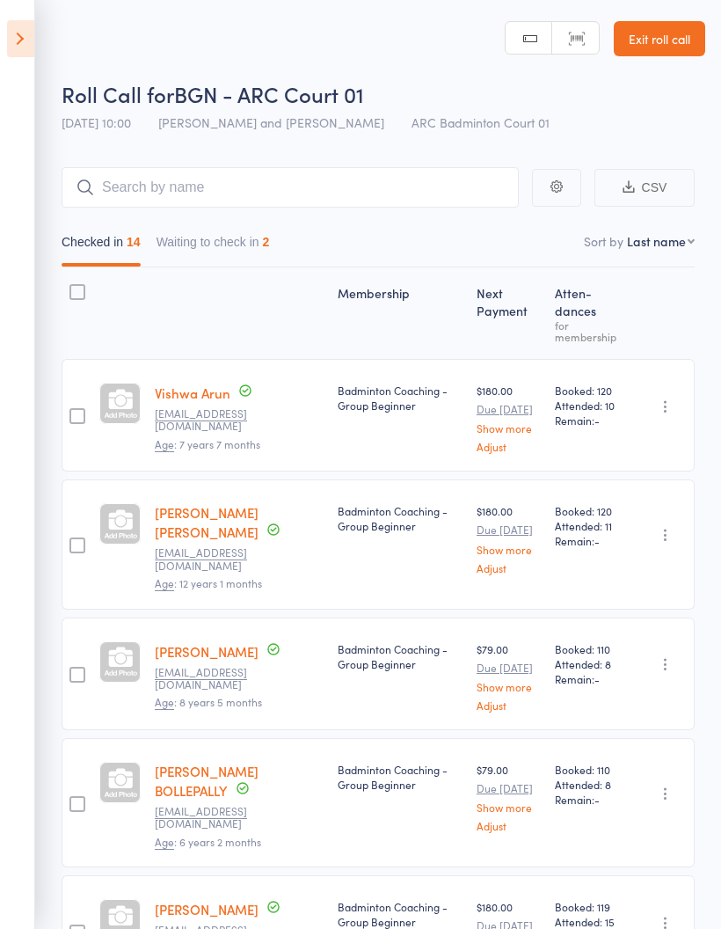
click at [32, 20] on icon at bounding box center [20, 38] width 27 height 37
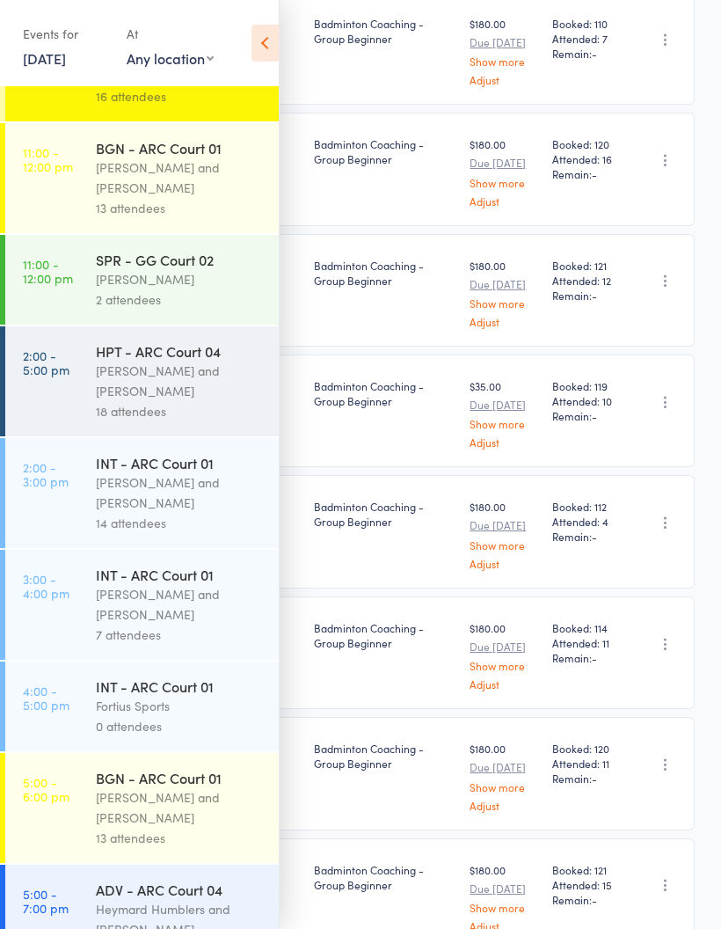
scroll to position [1195, 0]
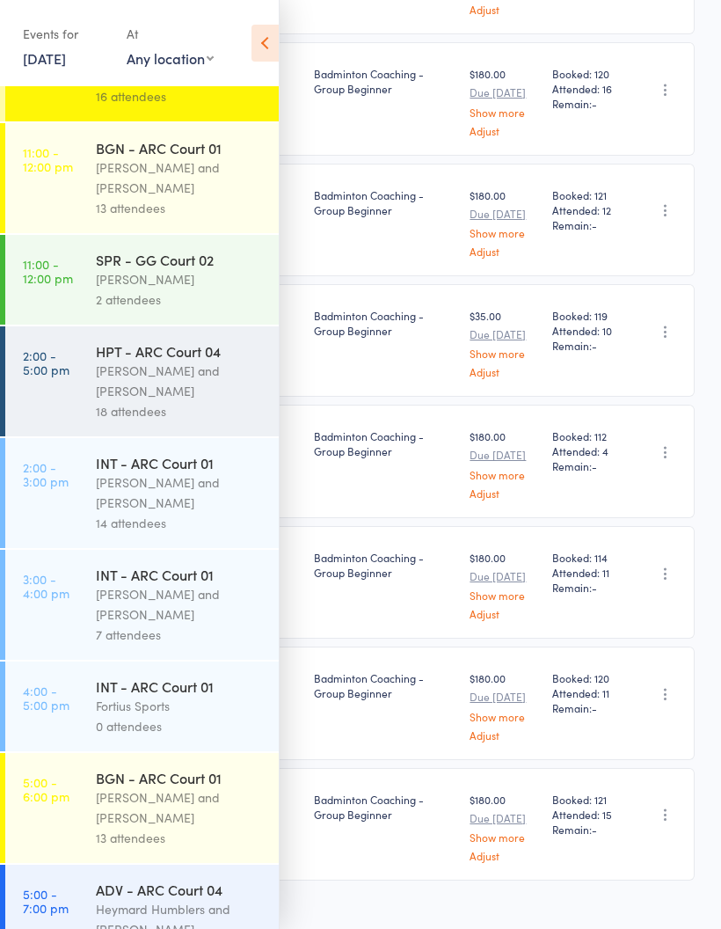
click at [268, 42] on icon at bounding box center [265, 43] width 27 height 37
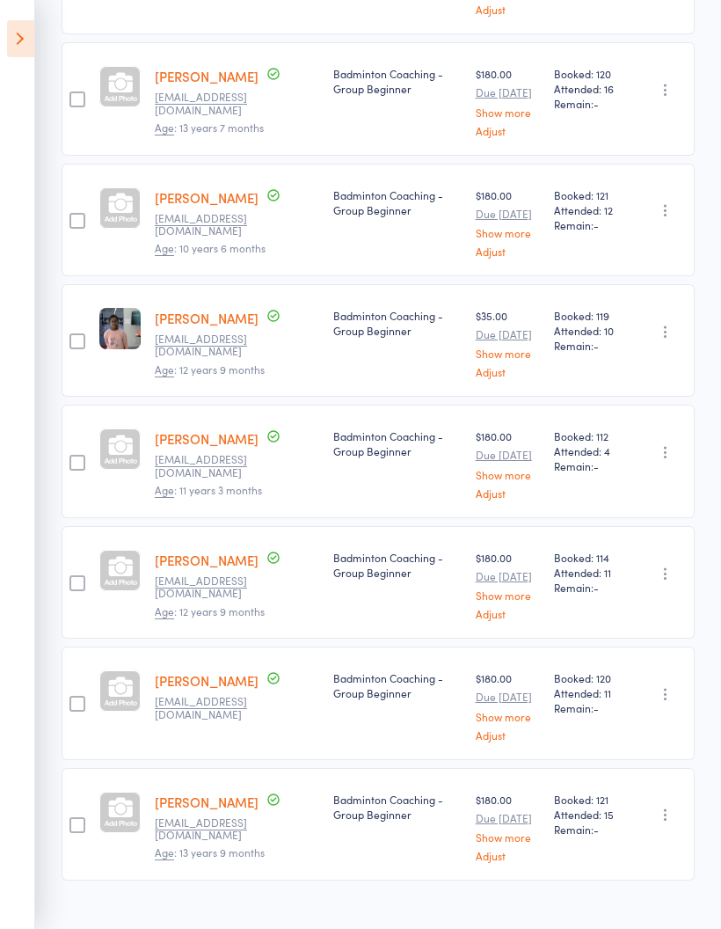
click at [25, 44] on icon at bounding box center [20, 38] width 27 height 37
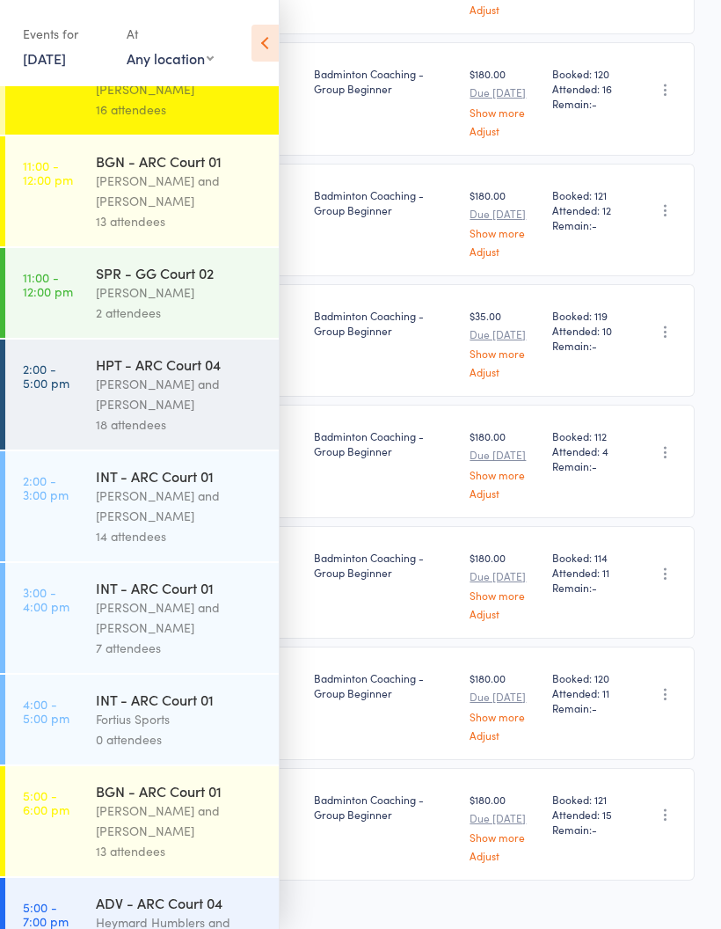
scroll to position [383, 0]
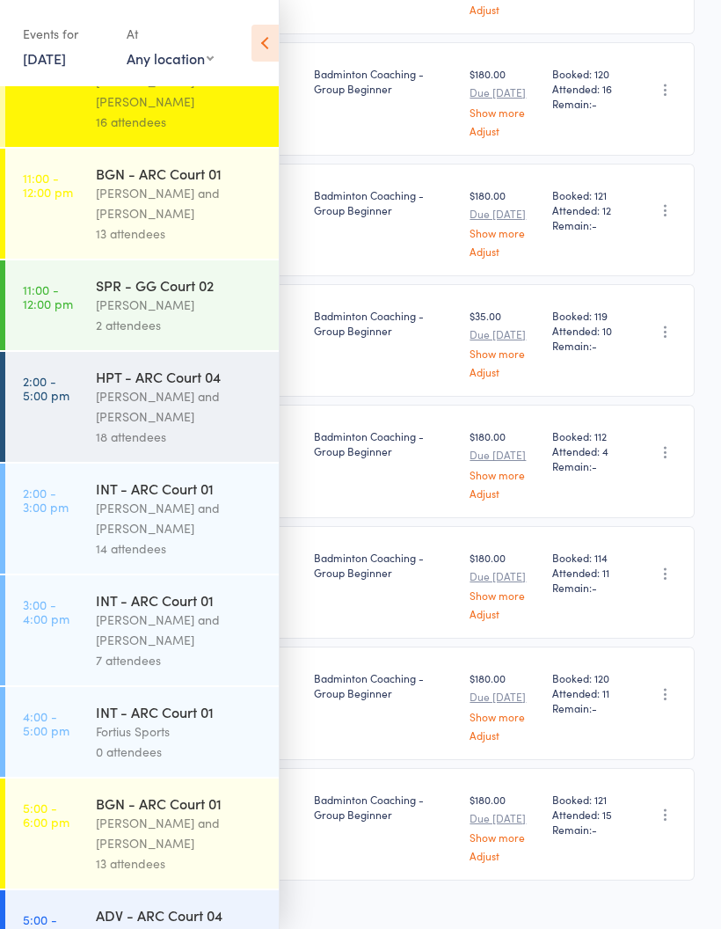
click at [162, 538] on div "[PERSON_NAME] and [PERSON_NAME]" at bounding box center [180, 518] width 168 height 40
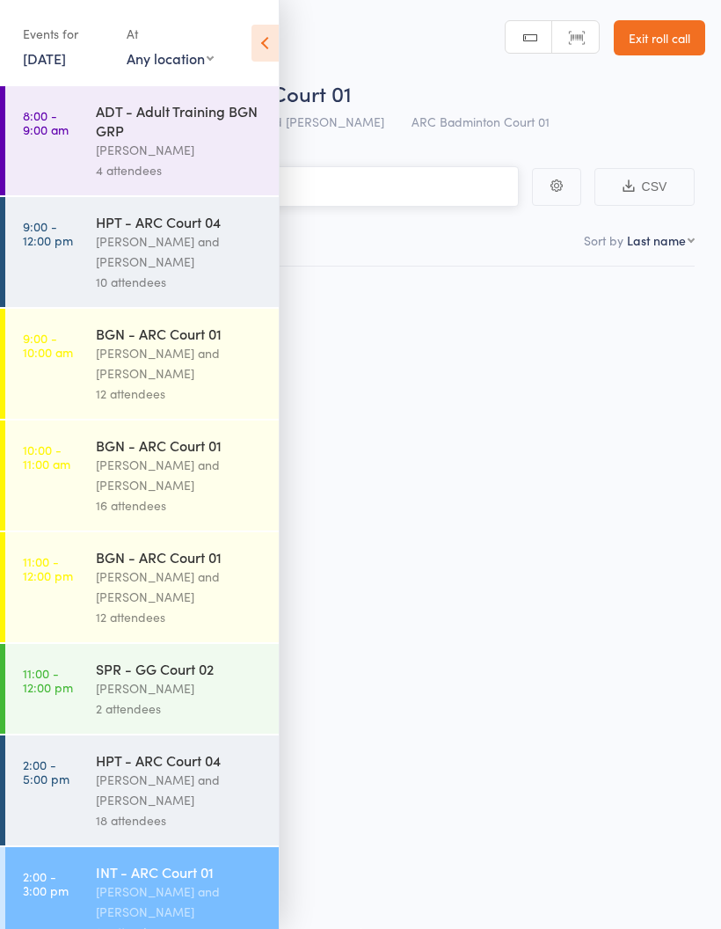
scroll to position [12, 0]
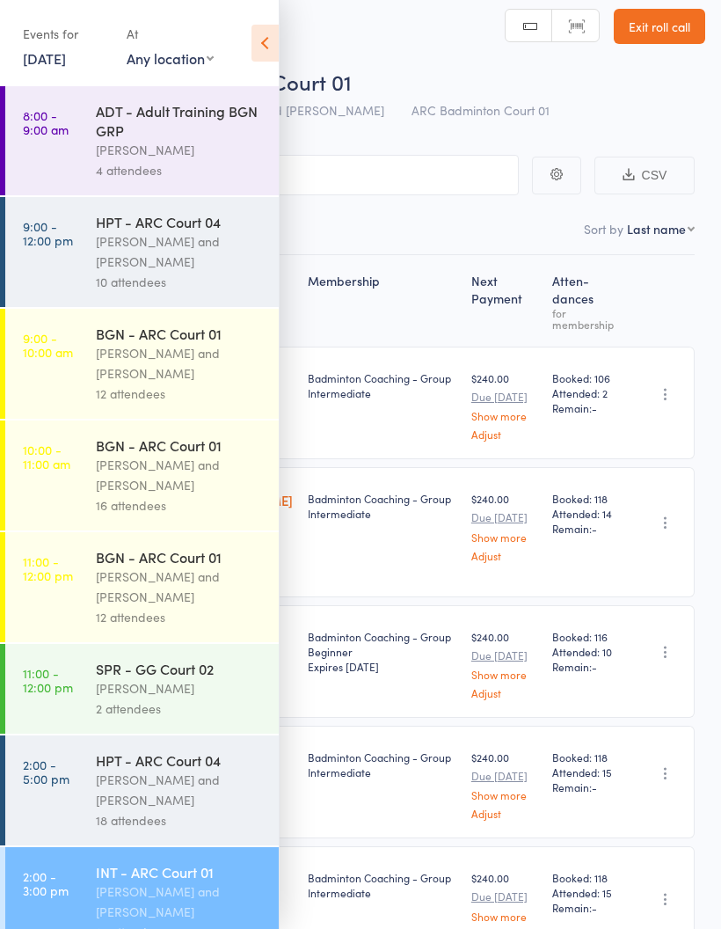
click at [273, 40] on icon at bounding box center [265, 43] width 27 height 37
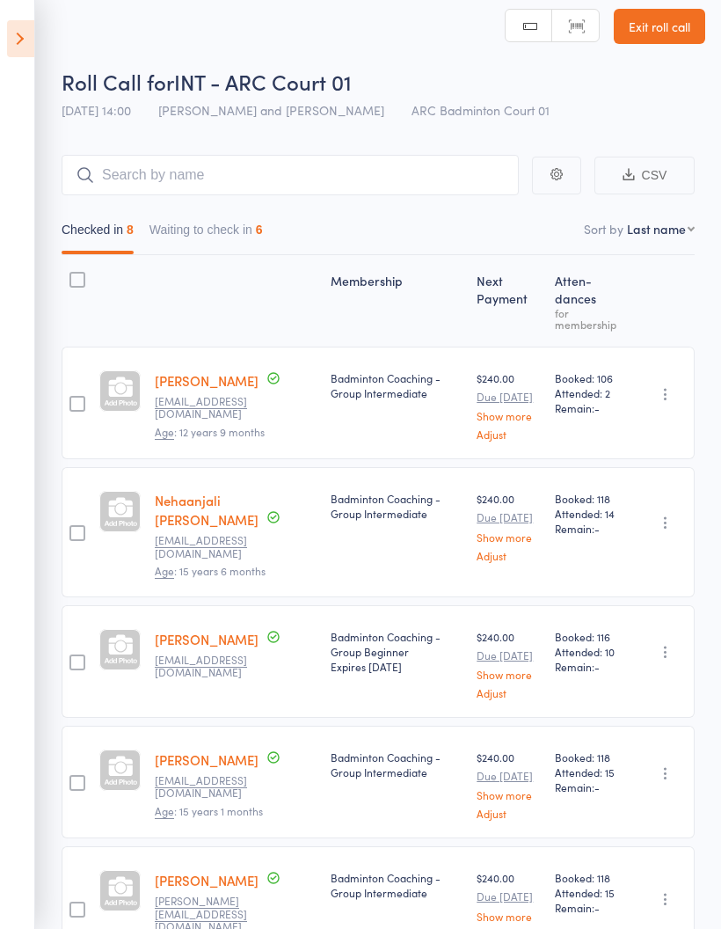
click at [240, 231] on button "Waiting to check in 6" at bounding box center [206, 234] width 113 height 40
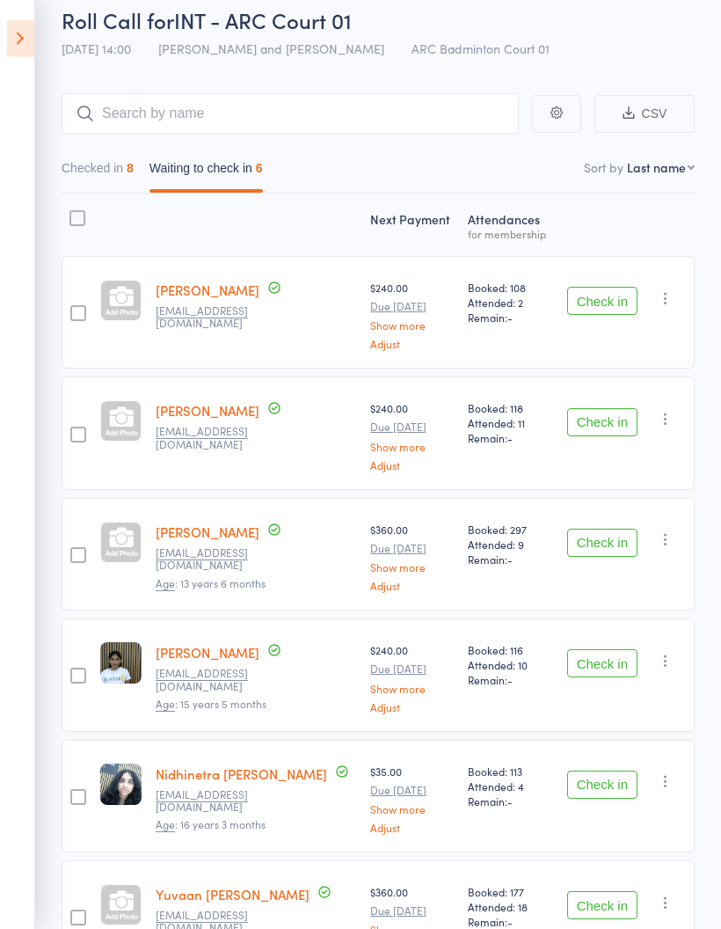
click at [618, 661] on button "Check in" at bounding box center [602, 664] width 70 height 28
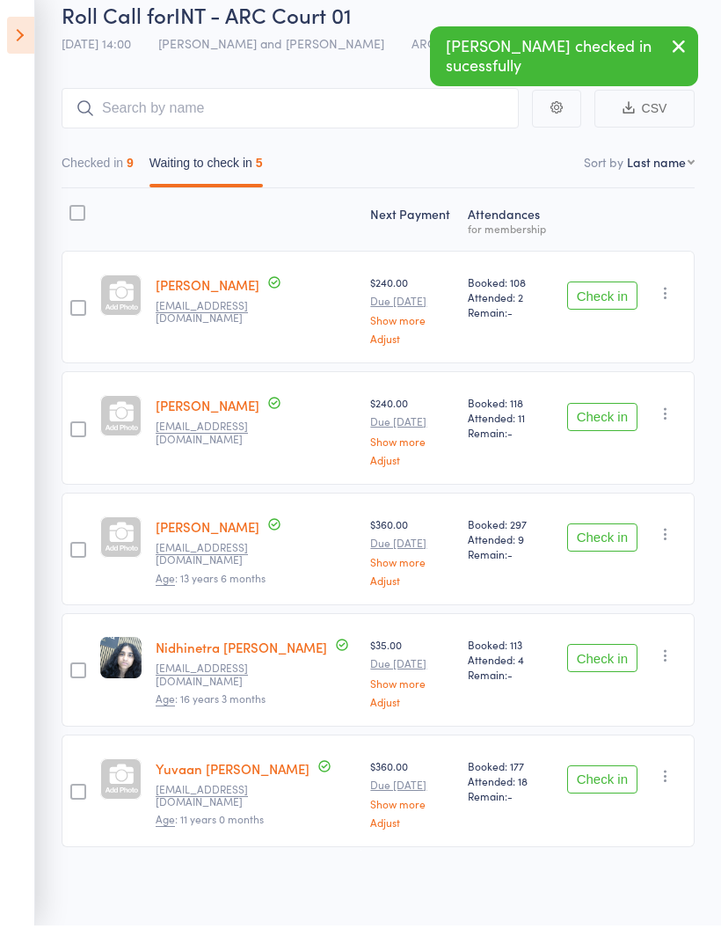
scroll to position [0, 0]
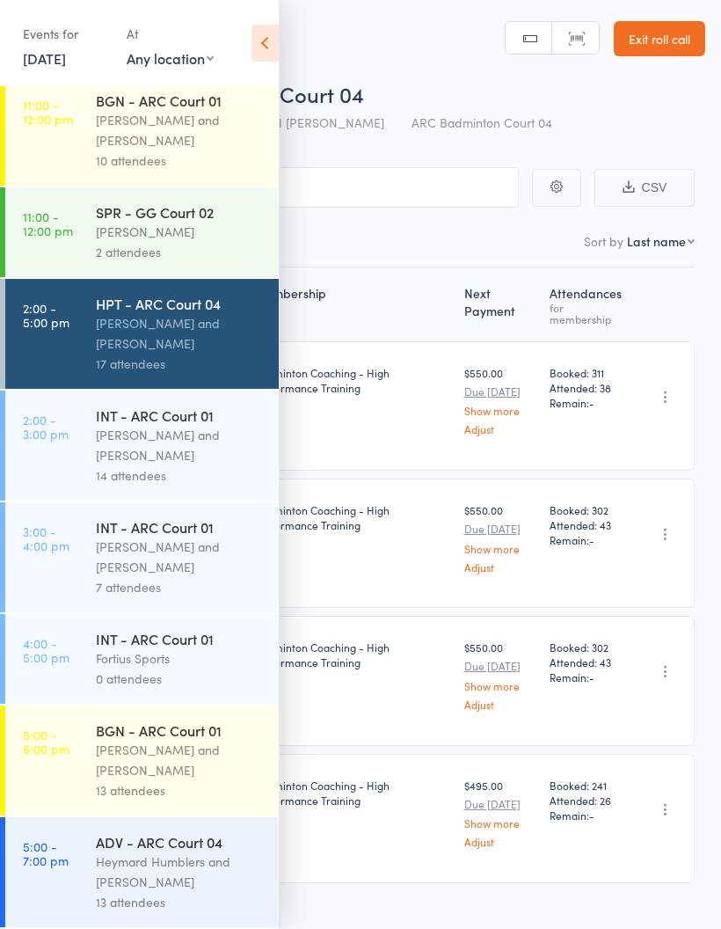
scroll to position [479, 0]
click at [160, 883] on div "Heymard Humblers and [PERSON_NAME]" at bounding box center [180, 871] width 168 height 40
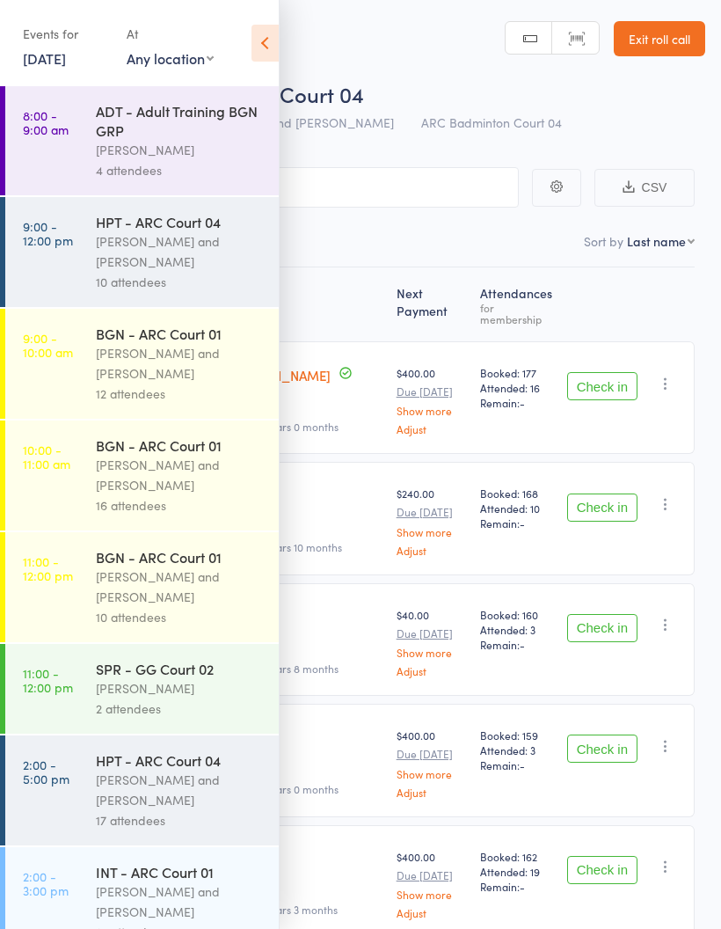
click at [276, 43] on icon at bounding box center [265, 43] width 27 height 37
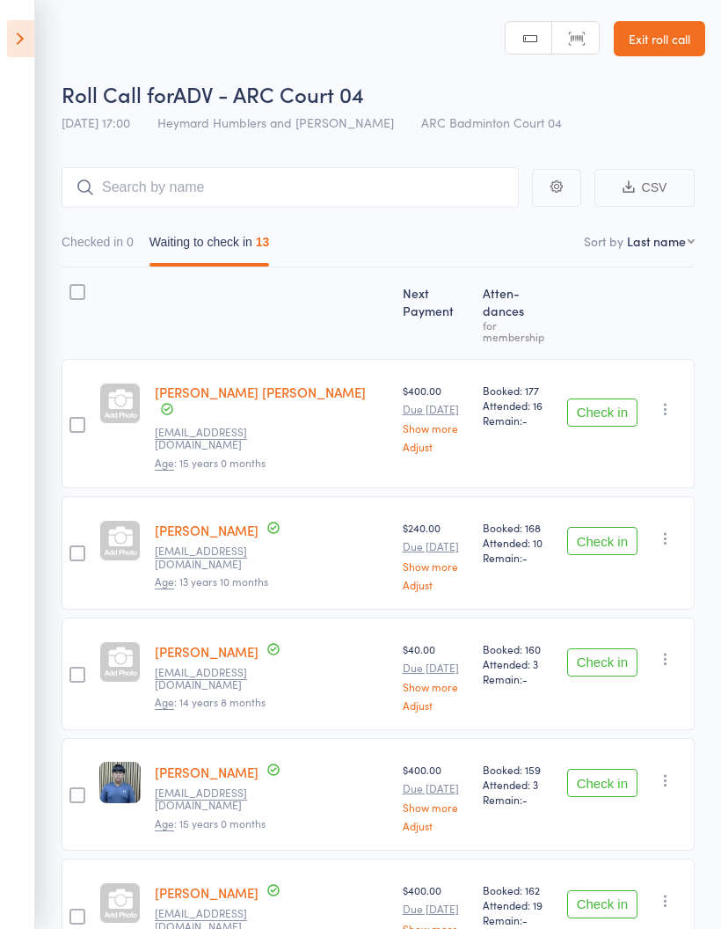
click at [12, 33] on icon at bounding box center [20, 38] width 27 height 37
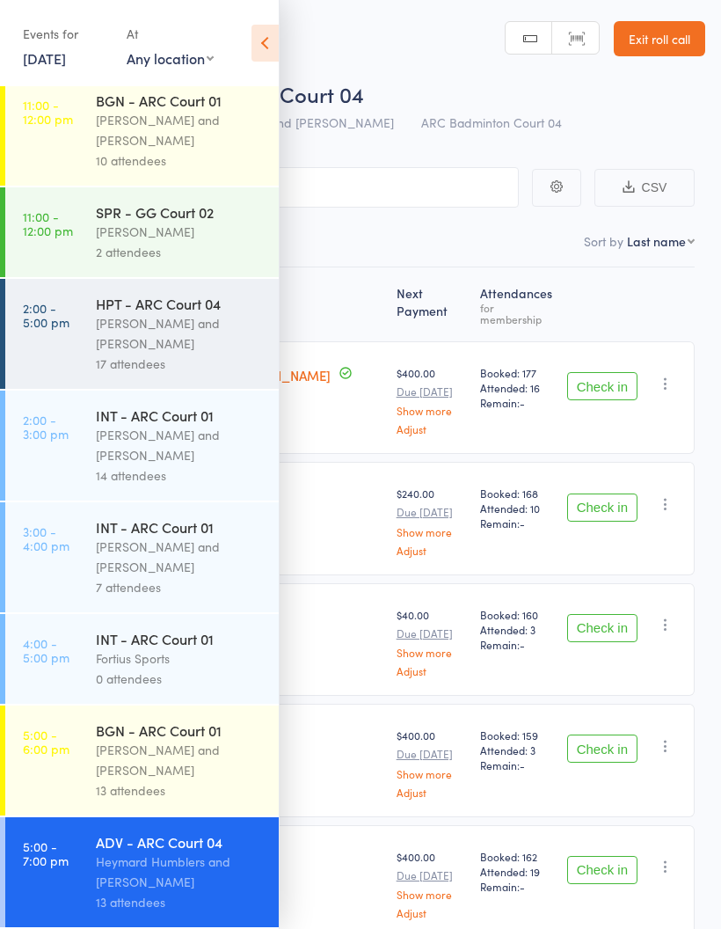
scroll to position [479, 0]
click at [159, 571] on div "[PERSON_NAME] and [PERSON_NAME]" at bounding box center [180, 556] width 168 height 40
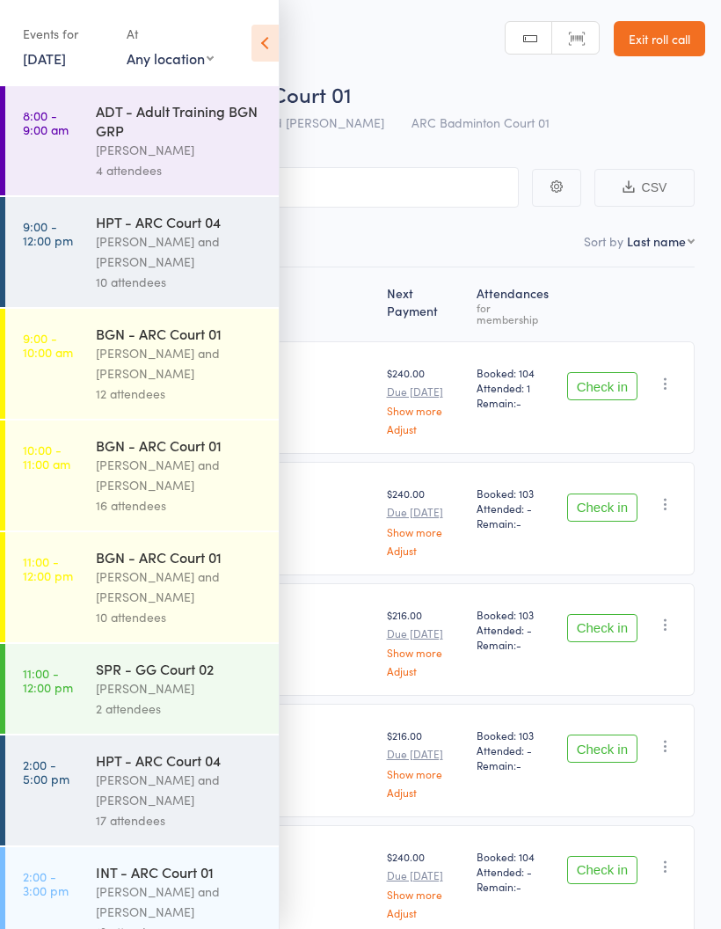
click at [274, 36] on icon at bounding box center [265, 43] width 27 height 37
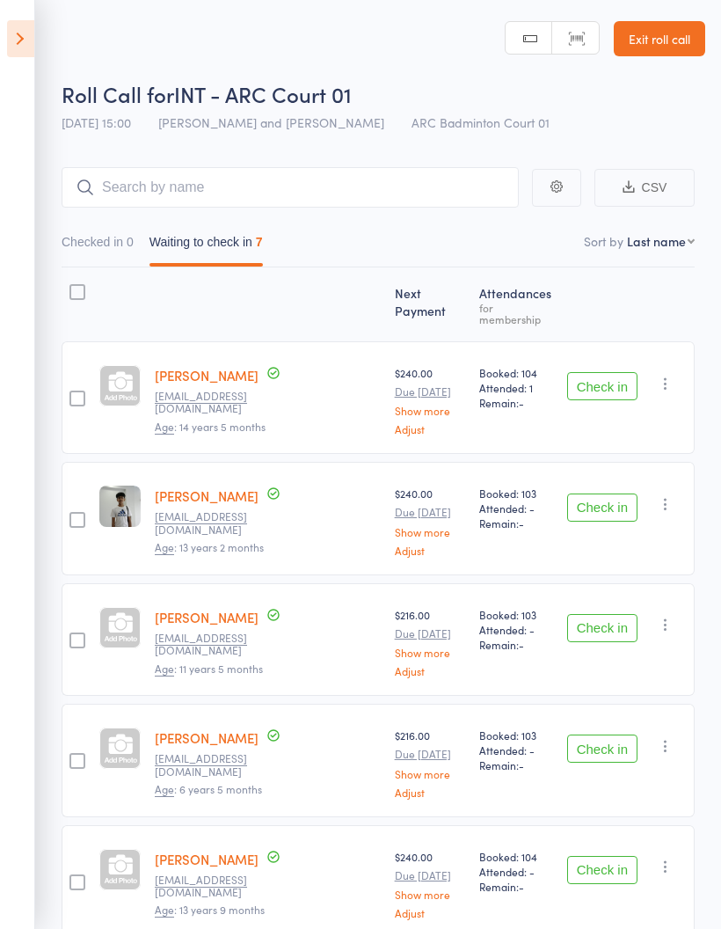
click at [605, 375] on button "Check in" at bounding box center [602, 386] width 70 height 28
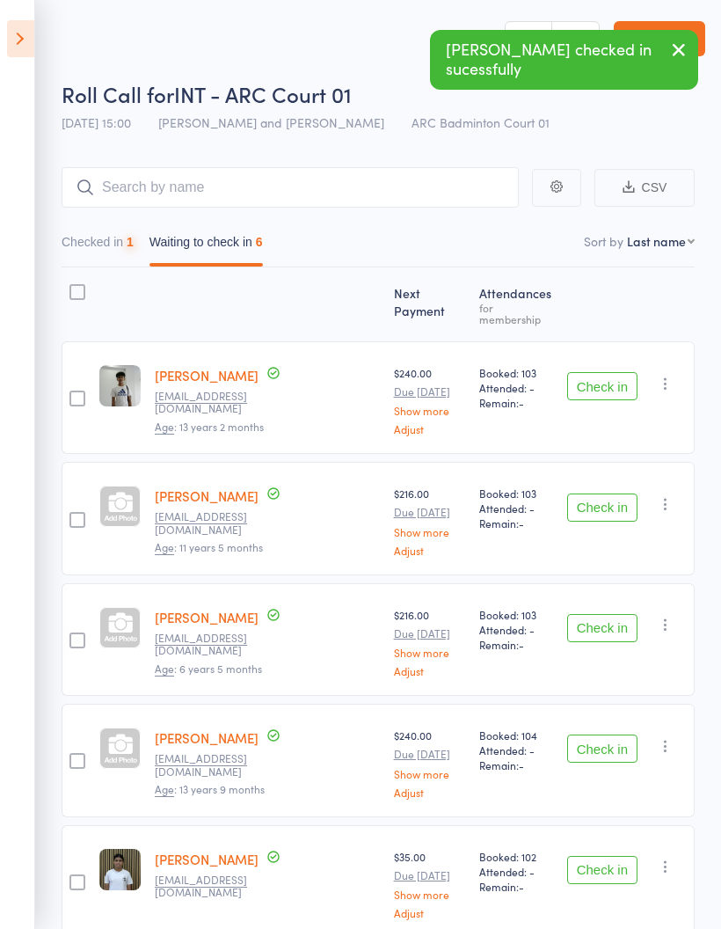
click at [609, 372] on button "Check in" at bounding box center [602, 386] width 70 height 28
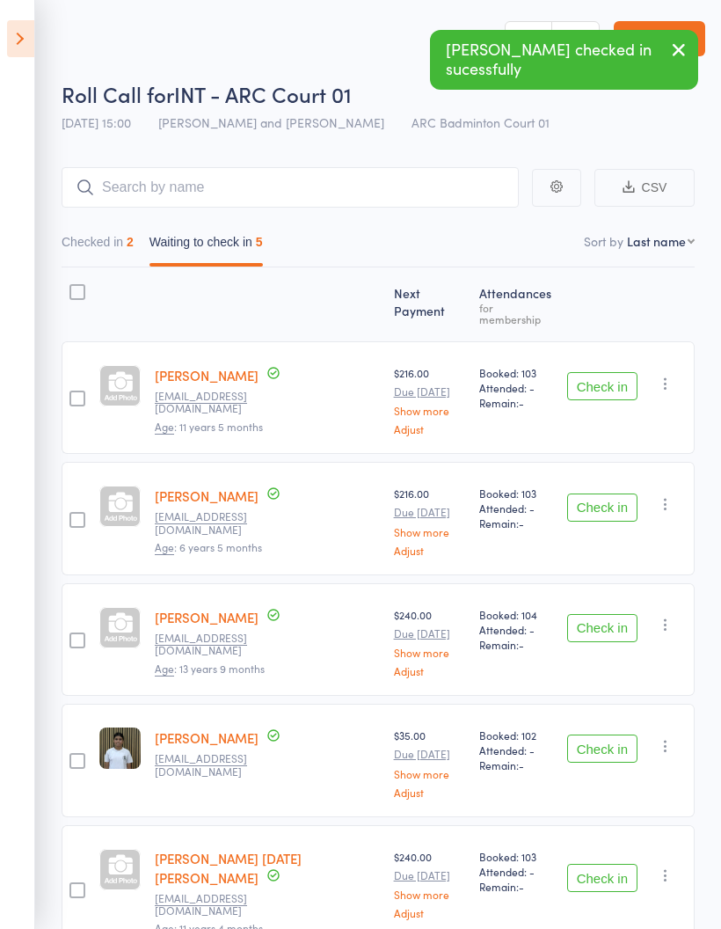
click at [609, 372] on button "Check in" at bounding box center [602, 386] width 70 height 28
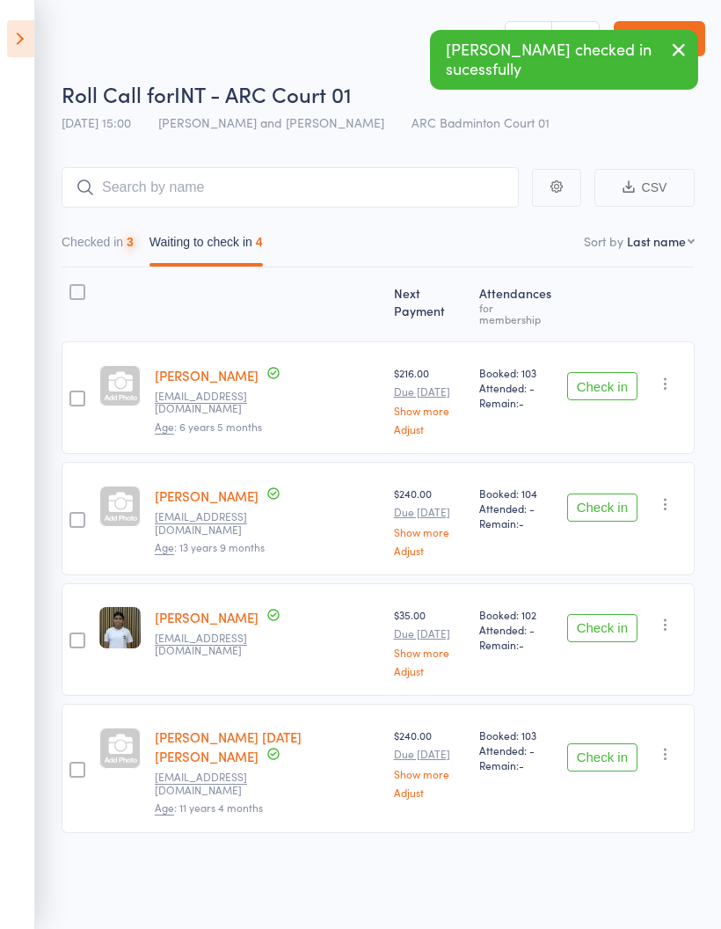
click at [609, 372] on button "Check in" at bounding box center [602, 386] width 70 height 28
